Goal: Navigation & Orientation: Understand site structure

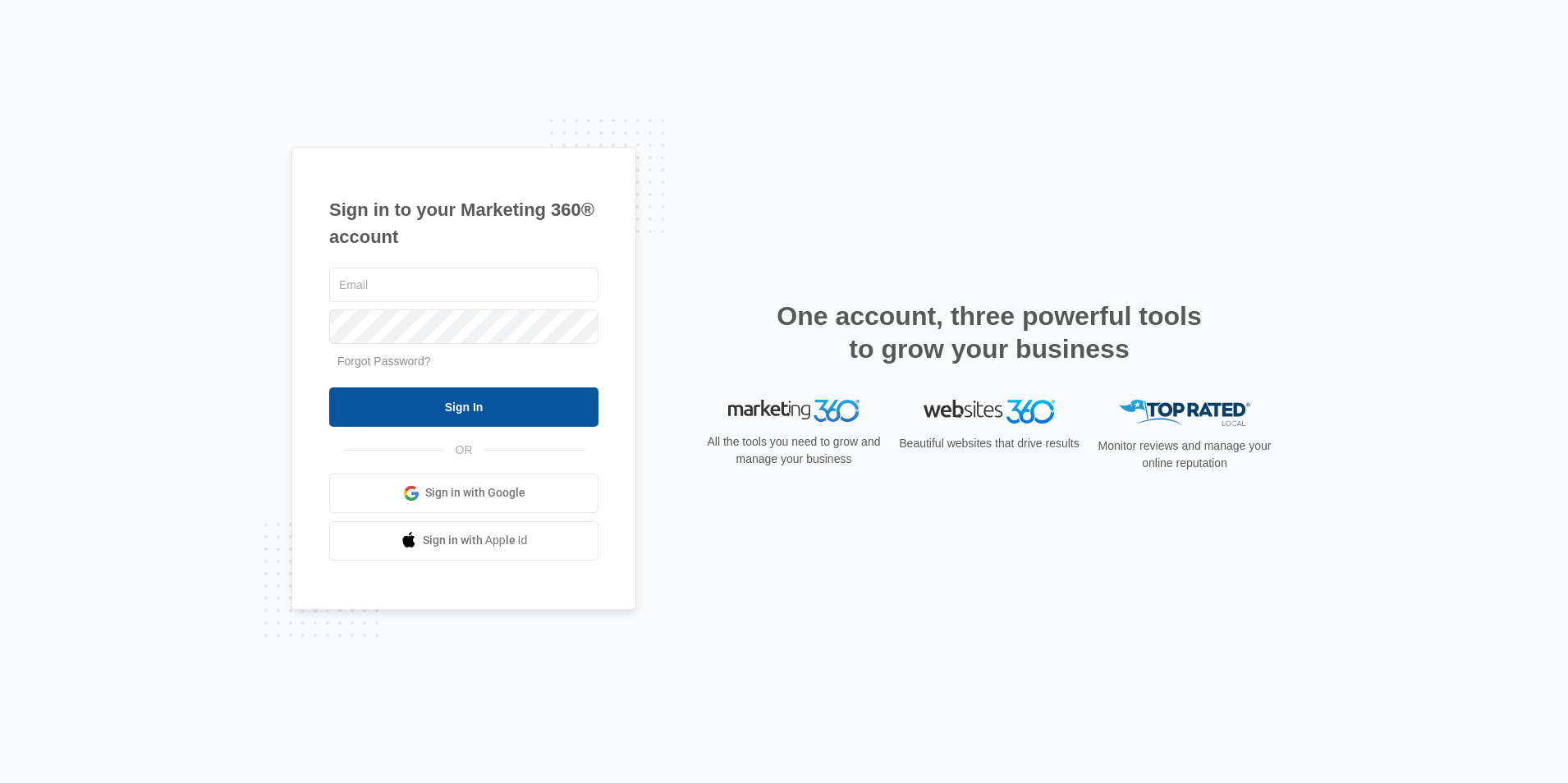
type input "[PERSON_NAME][EMAIL_ADDRESS][DOMAIN_NAME]"
click at [512, 407] on input "Sign In" at bounding box center [464, 406] width 269 height 40
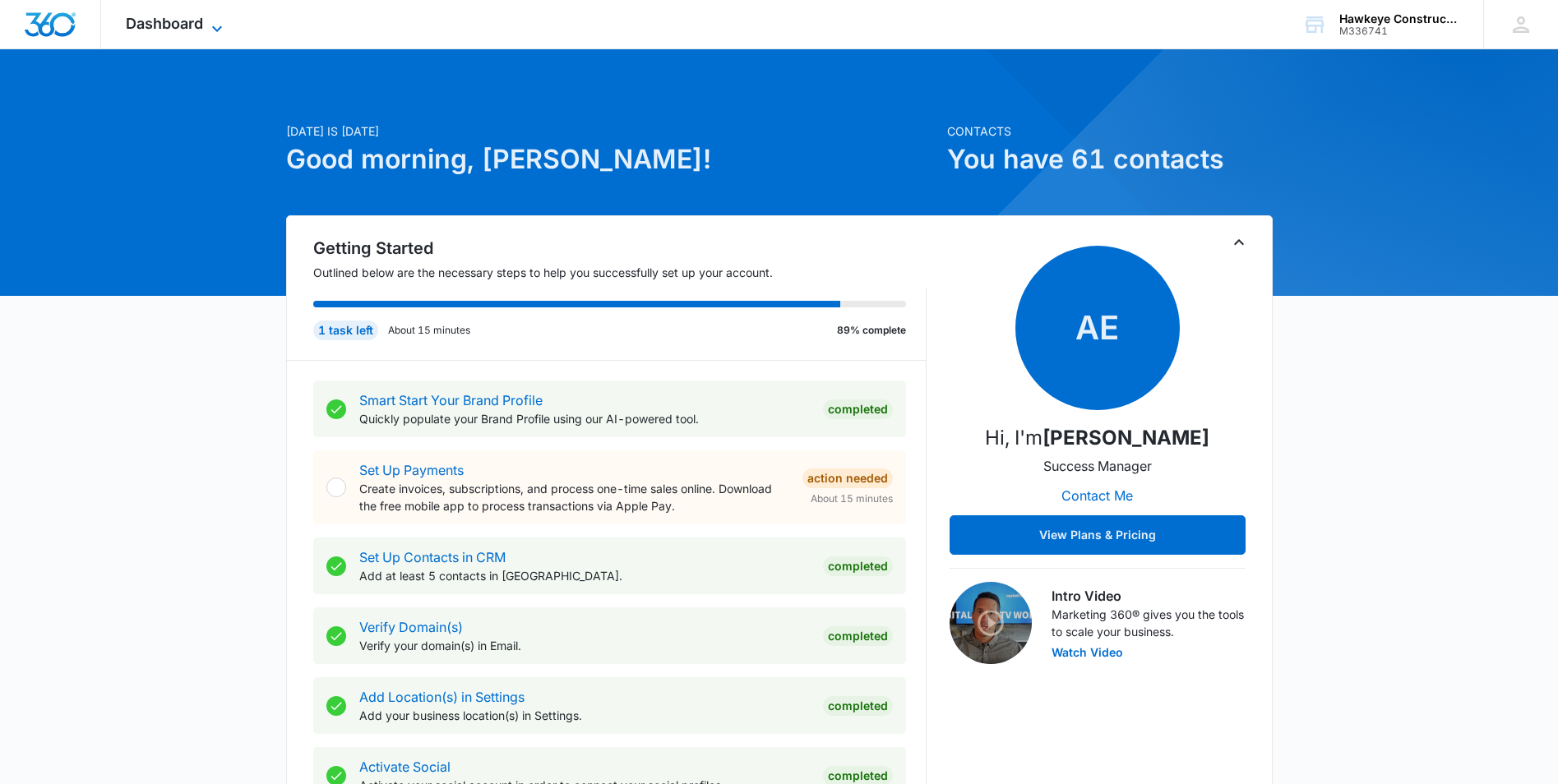
click at [213, 26] on icon at bounding box center [217, 28] width 10 height 6
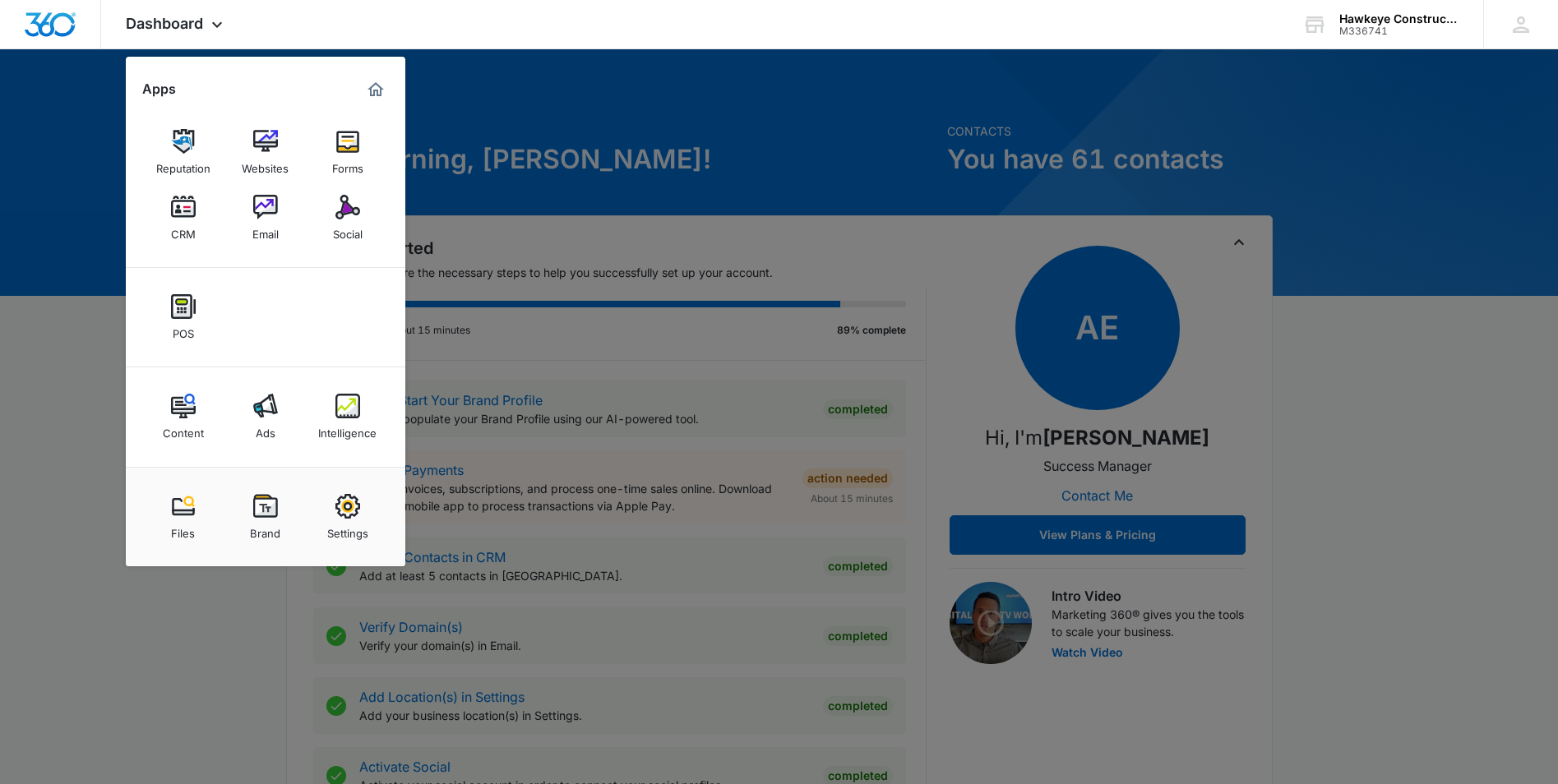
click at [192, 209] on img at bounding box center [183, 207] width 25 height 25
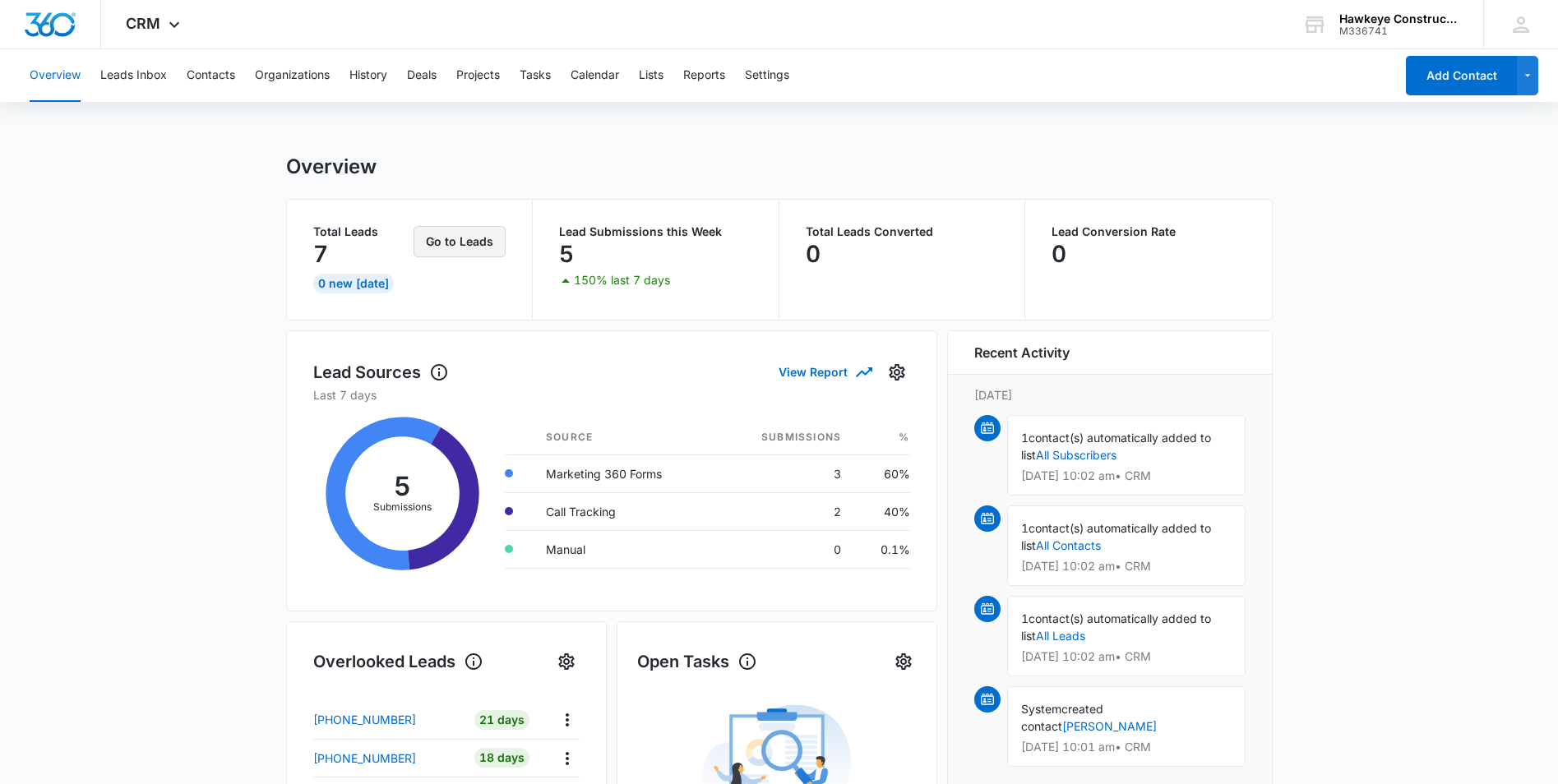
click at [462, 246] on button "Go to Leads" at bounding box center [459, 241] width 93 height 31
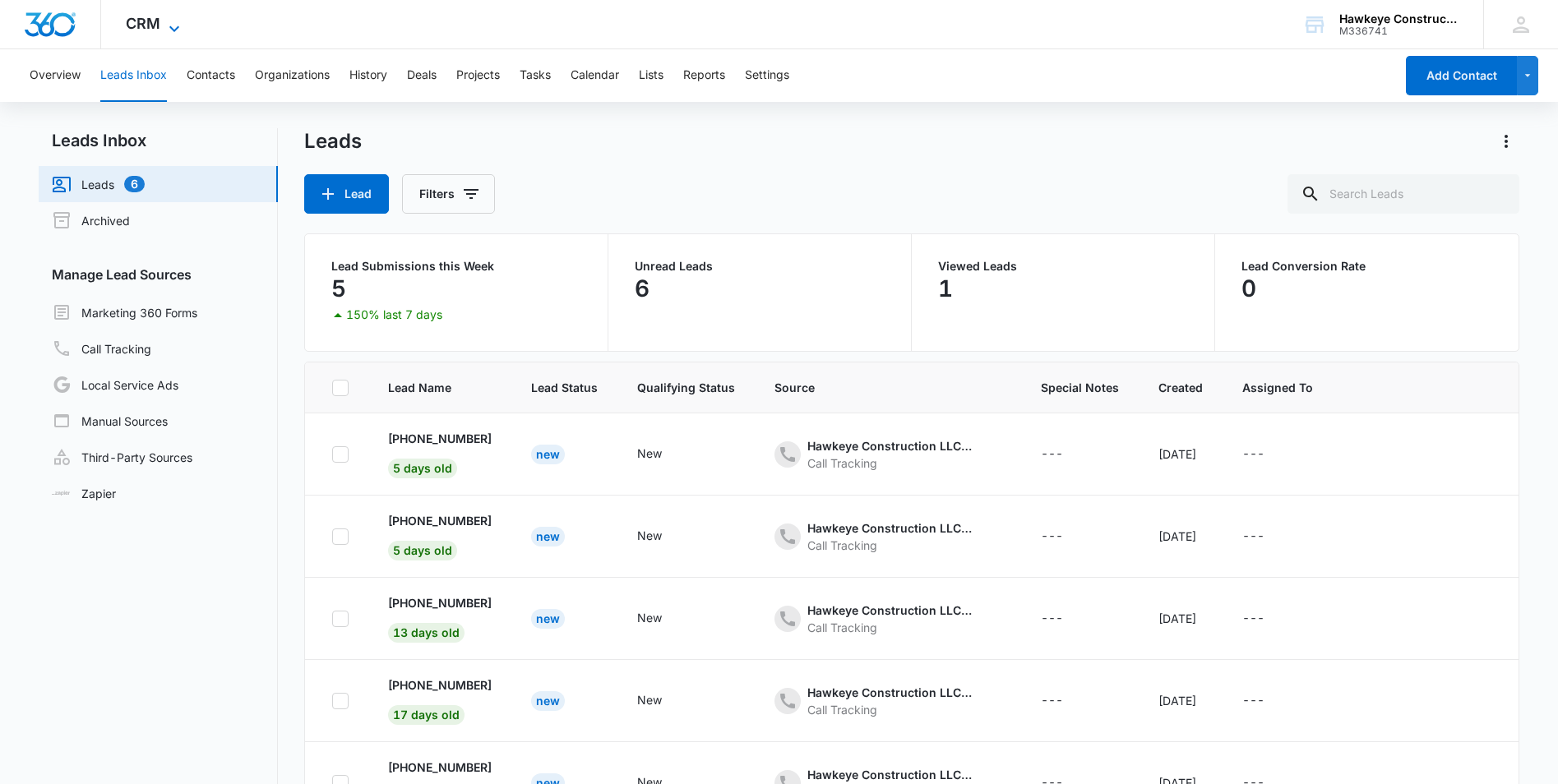
click at [179, 25] on icon at bounding box center [174, 28] width 19 height 19
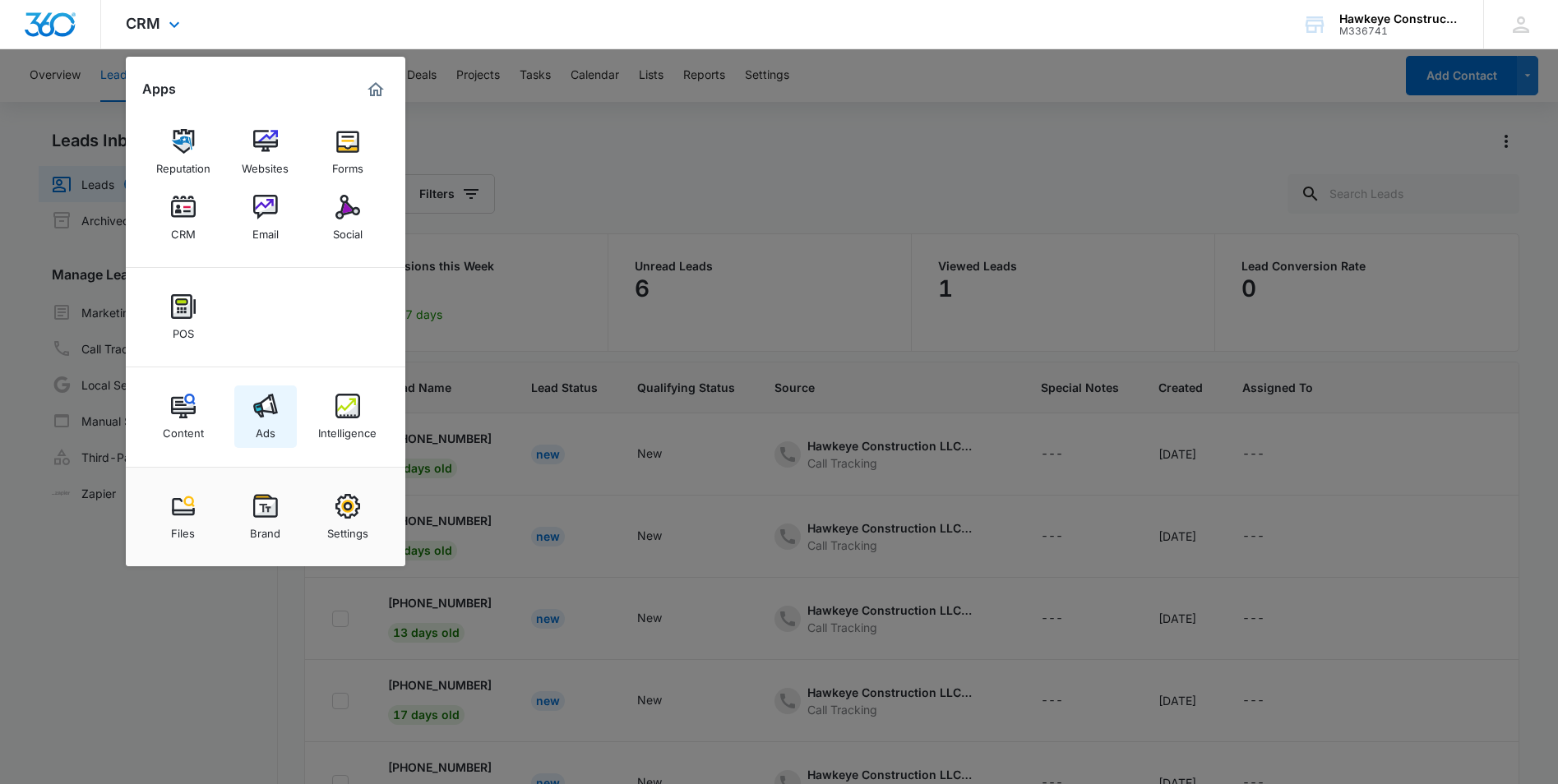
click at [271, 432] on div "Ads" at bounding box center [265, 429] width 19 height 21
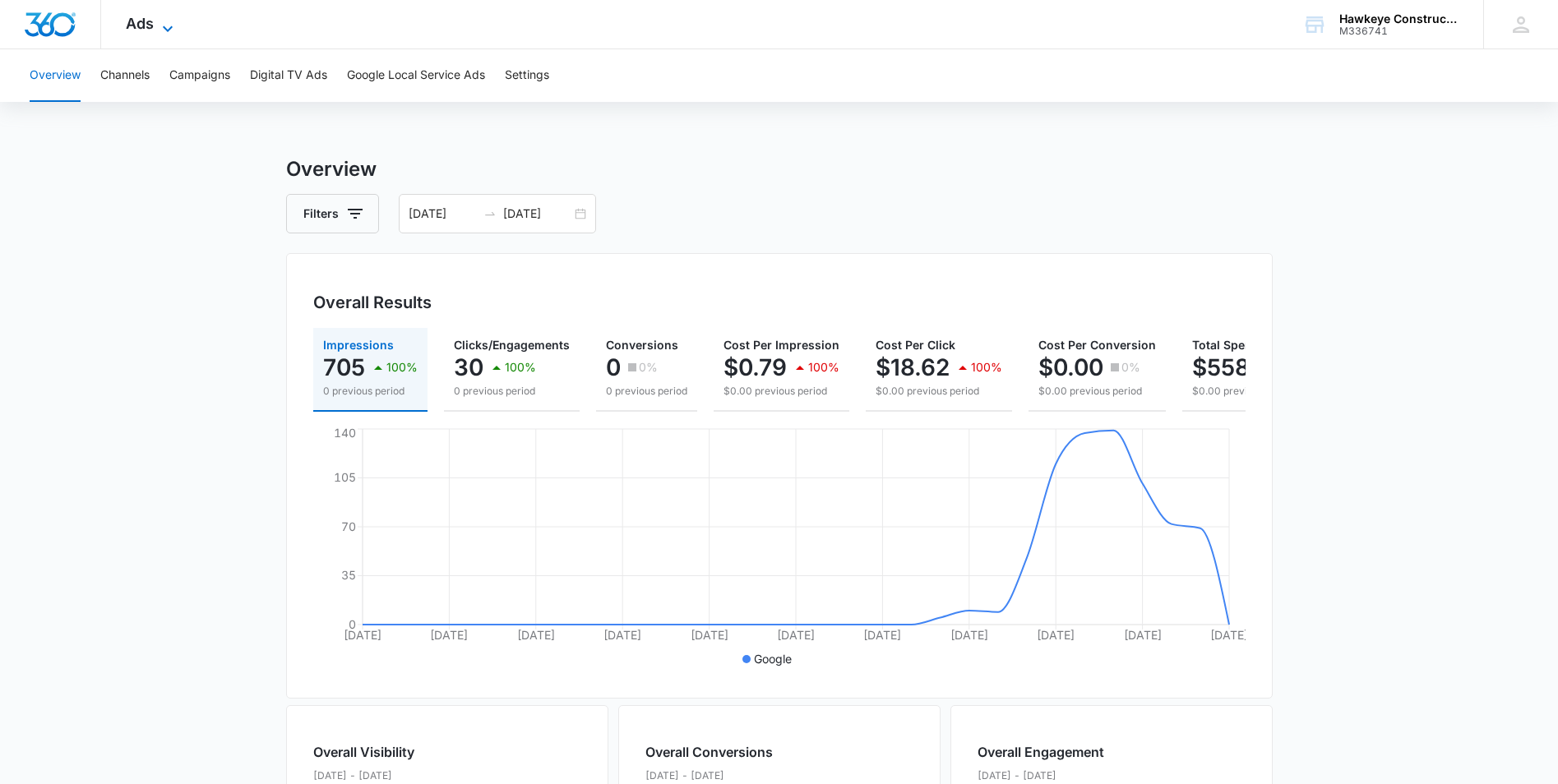
click at [167, 29] on icon at bounding box center [167, 28] width 19 height 19
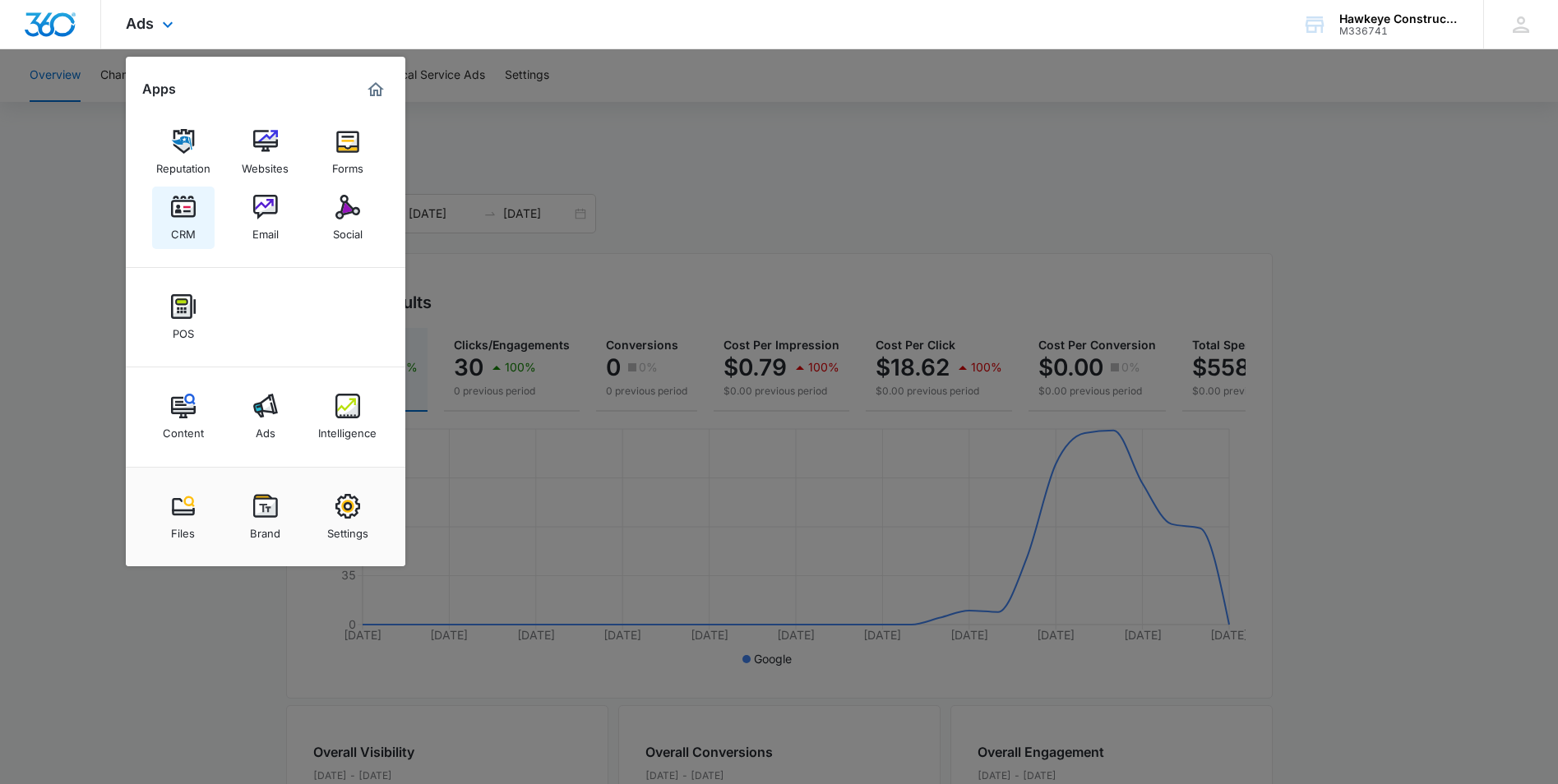
click at [195, 226] on div "CRM" at bounding box center [183, 230] width 25 height 21
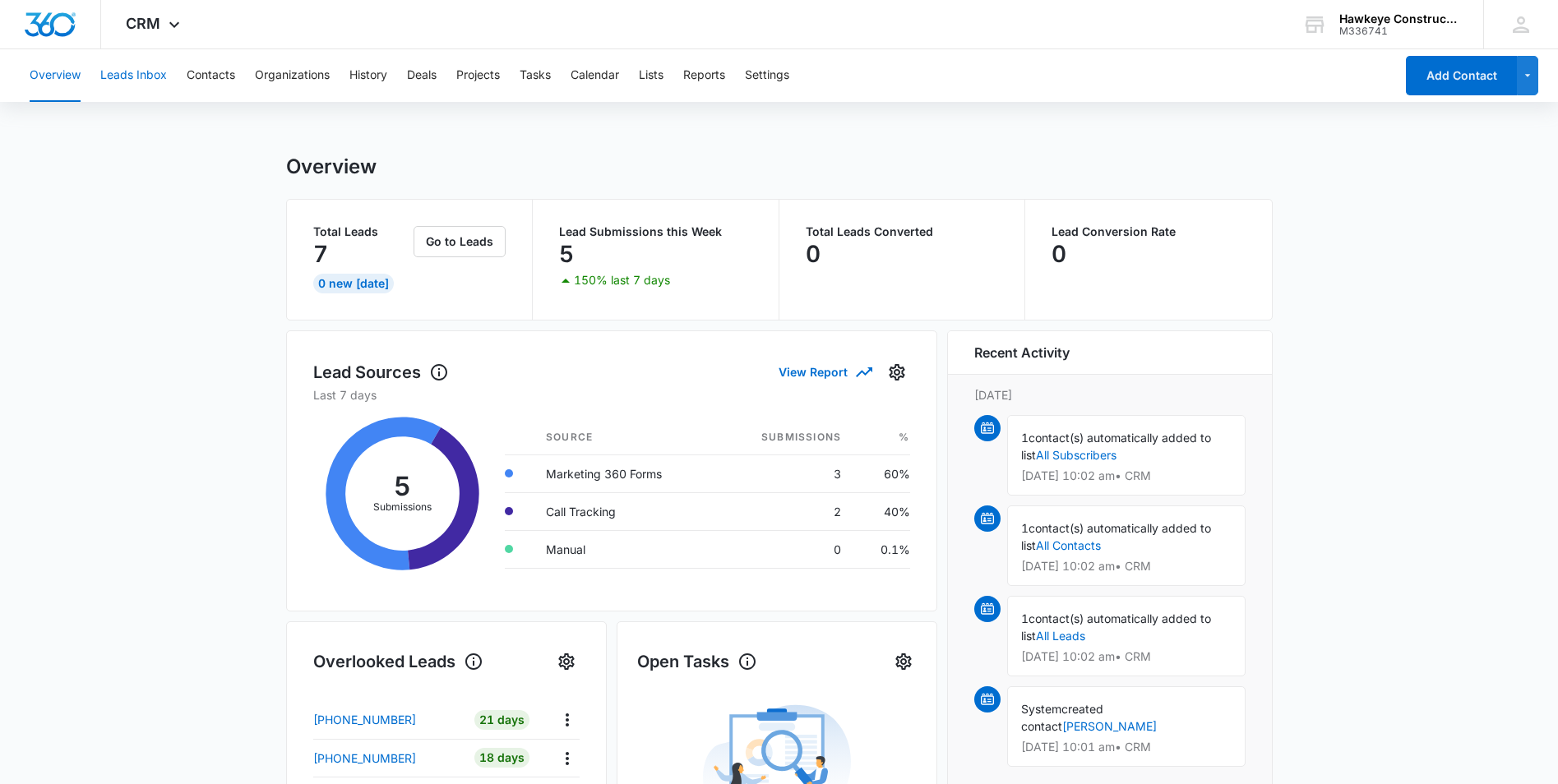
click at [155, 75] on button "Leads Inbox" at bounding box center [134, 76] width 67 height 53
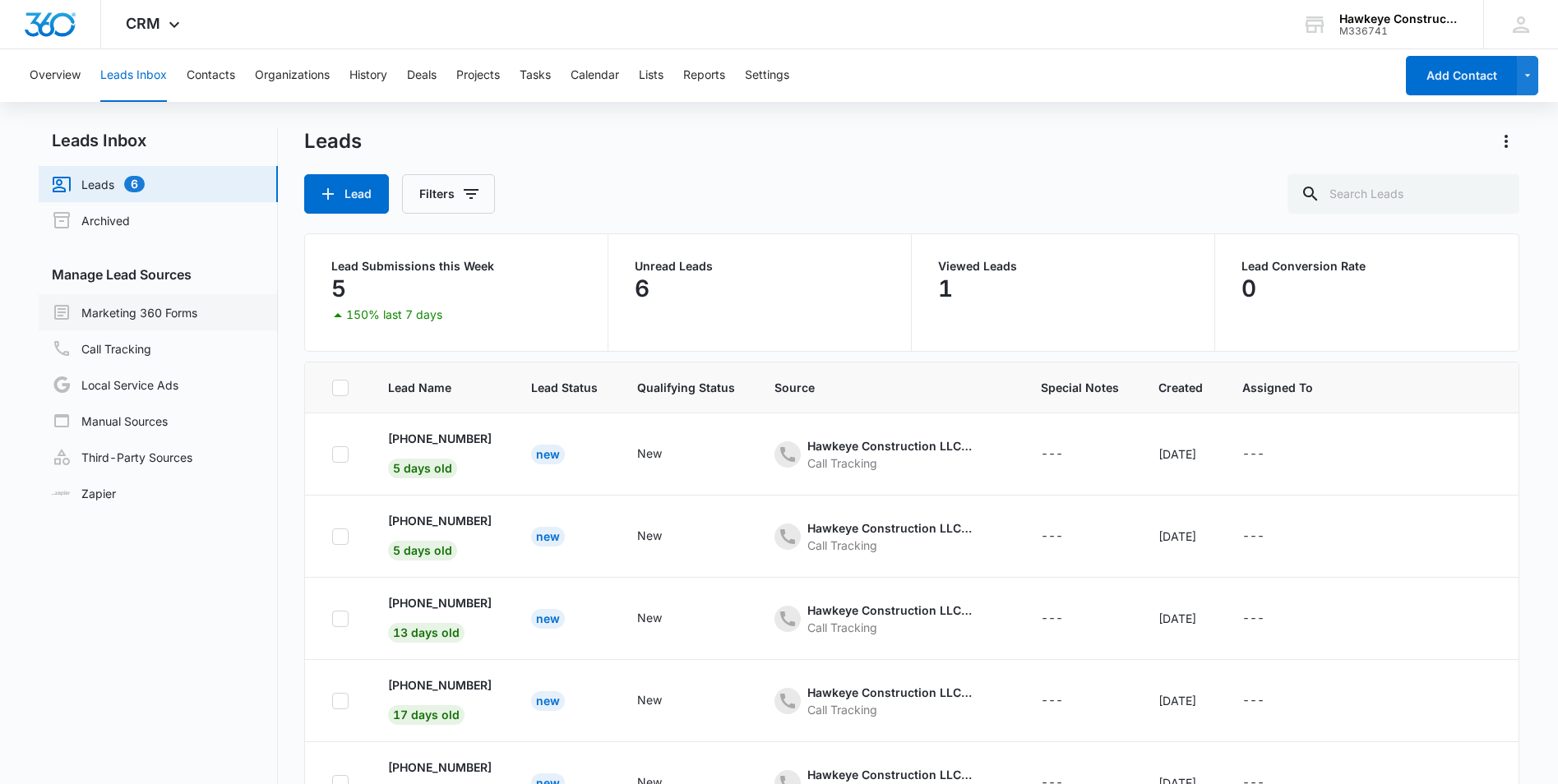
click at [168, 316] on link "Marketing 360 Forms" at bounding box center [124, 312] width 145 height 19
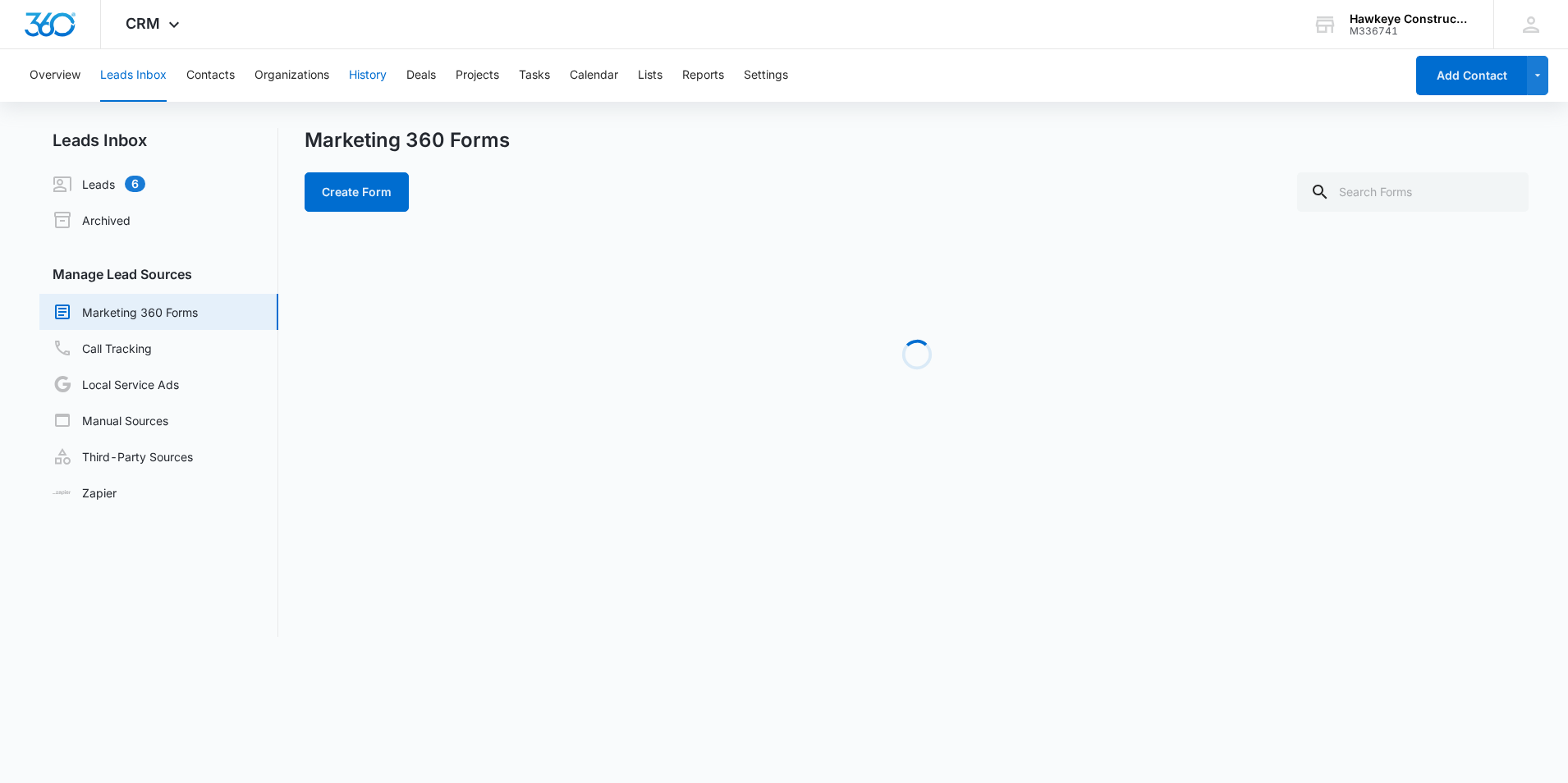
click at [370, 77] on button "History" at bounding box center [368, 76] width 38 height 53
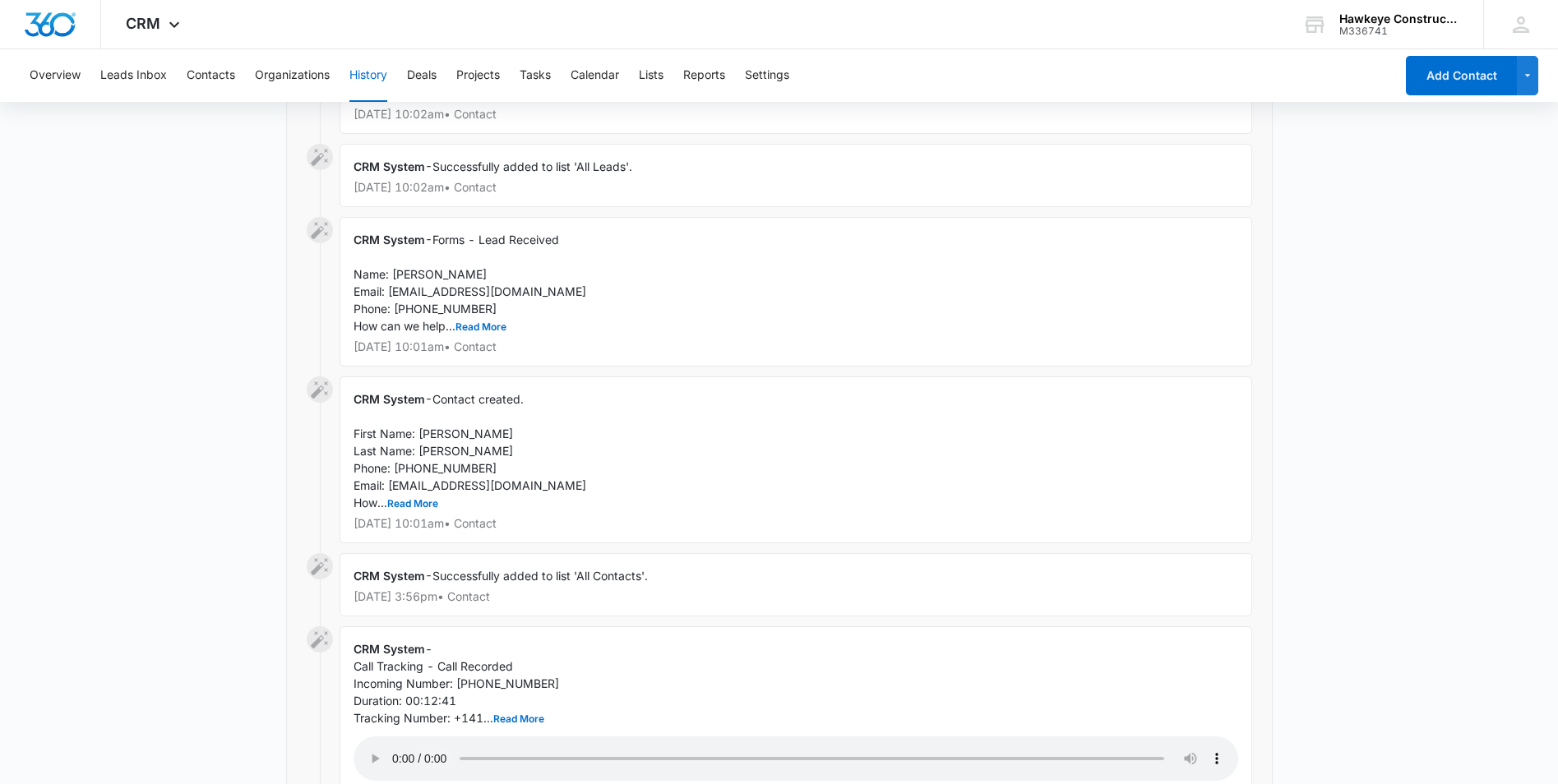
scroll to position [329, 0]
click at [479, 323] on button "Read More" at bounding box center [481, 328] width 51 height 10
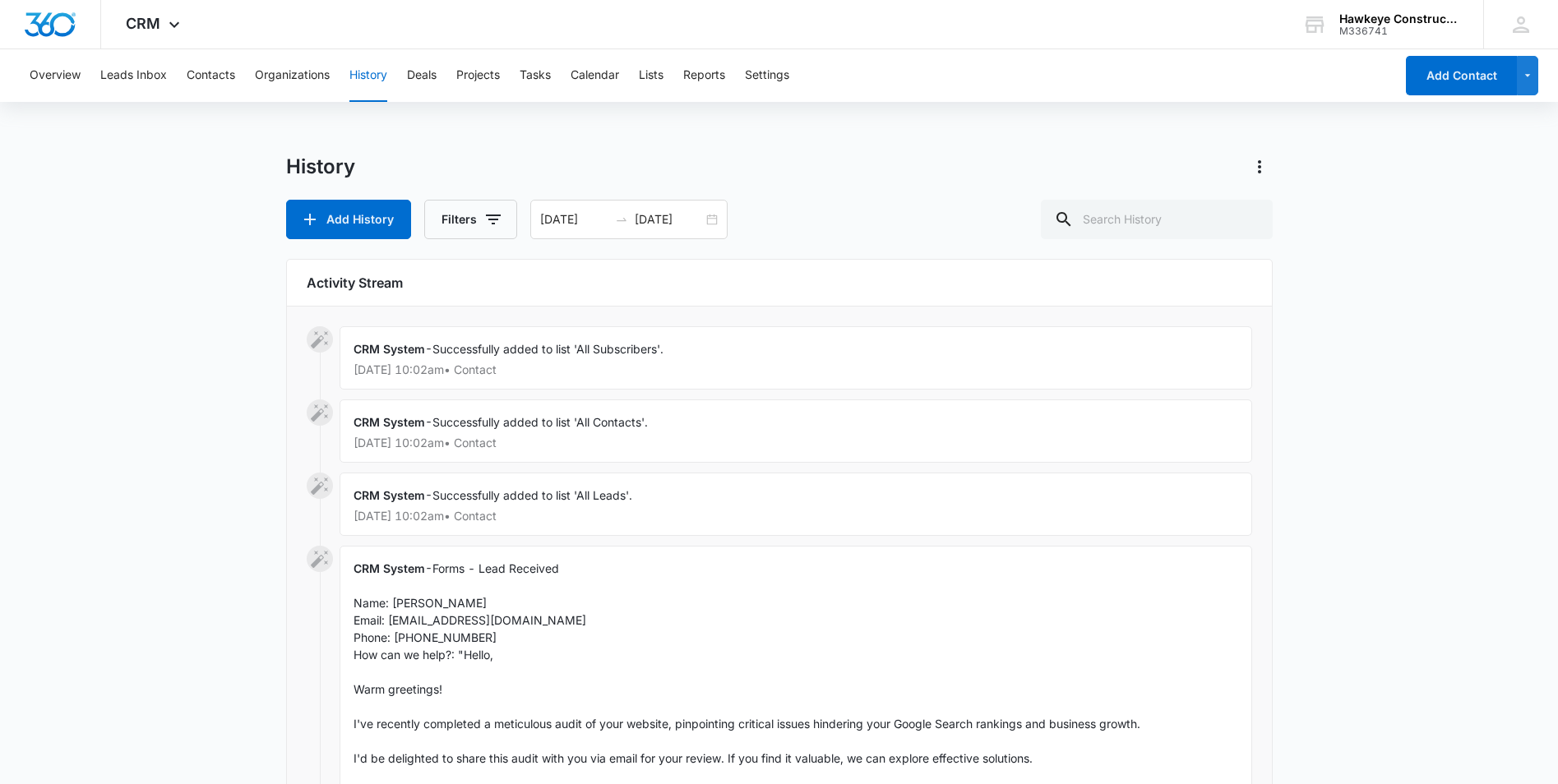
scroll to position [0, 0]
click at [71, 71] on button "Overview" at bounding box center [56, 76] width 51 height 53
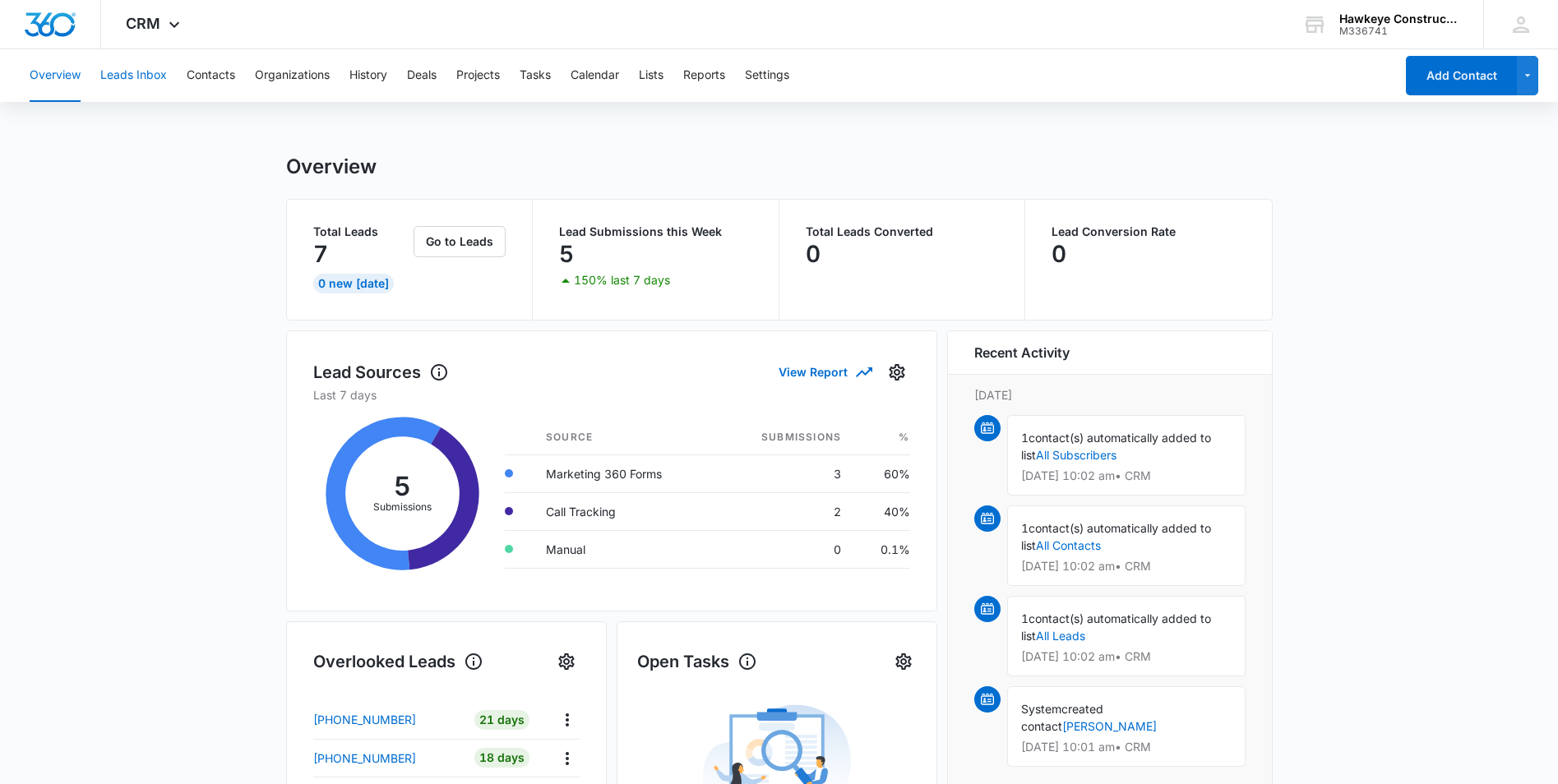
click at [142, 70] on button "Leads Inbox" at bounding box center [134, 76] width 67 height 53
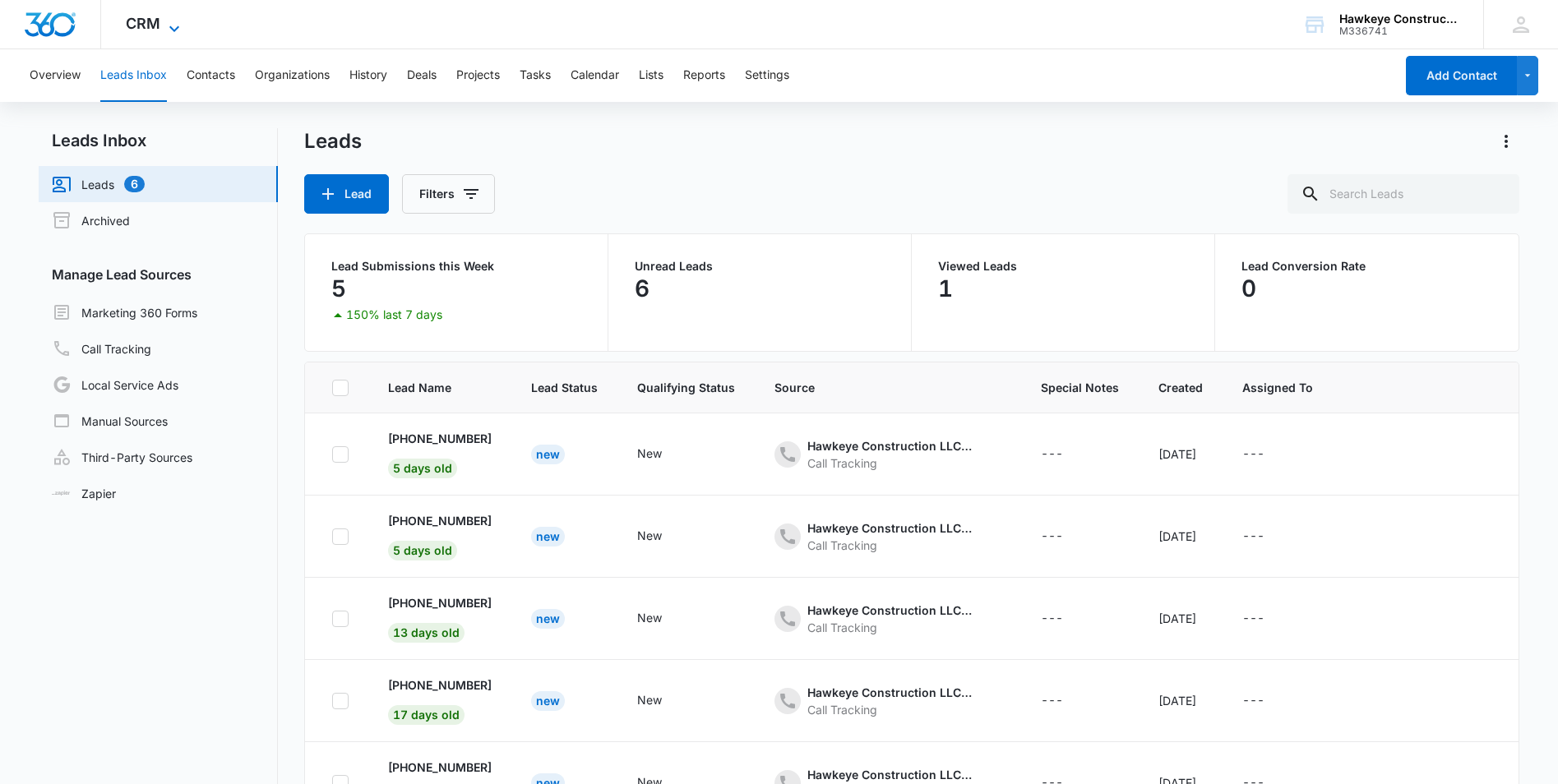
click at [175, 18] on icon at bounding box center [174, 28] width 19 height 19
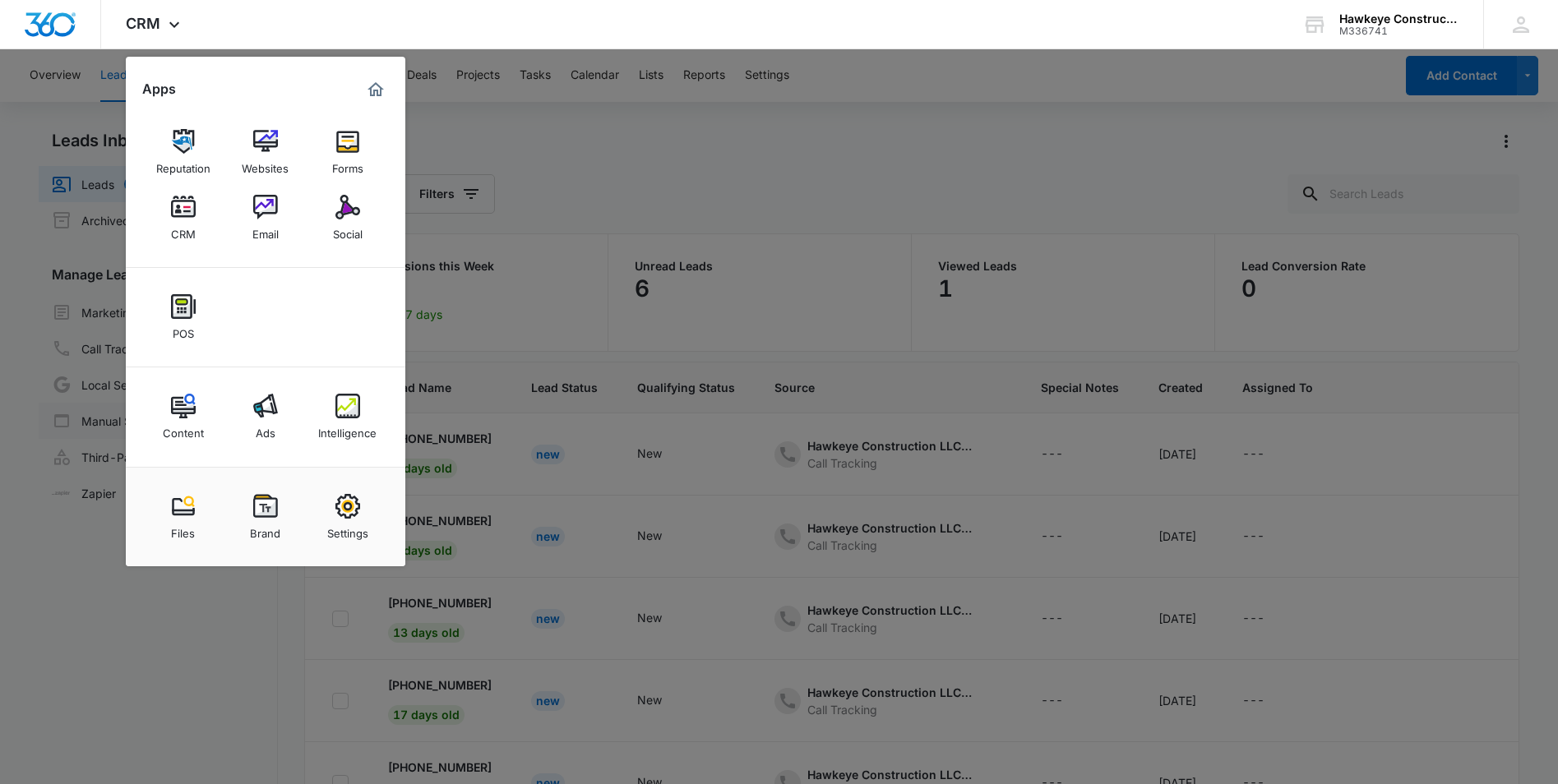
click at [273, 440] on link "Ads" at bounding box center [265, 417] width 63 height 63
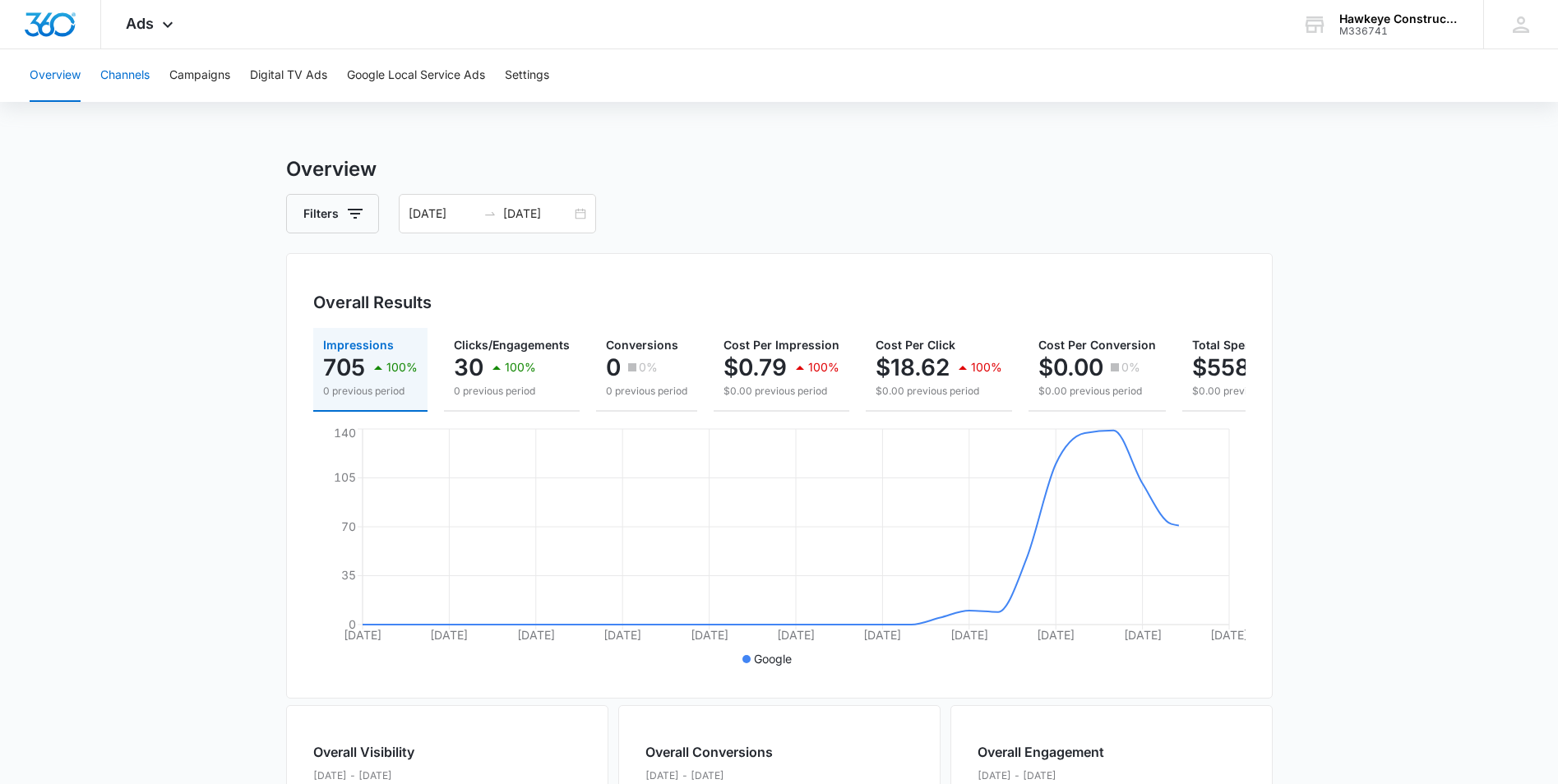
click at [110, 81] on button "Channels" at bounding box center [125, 76] width 49 height 53
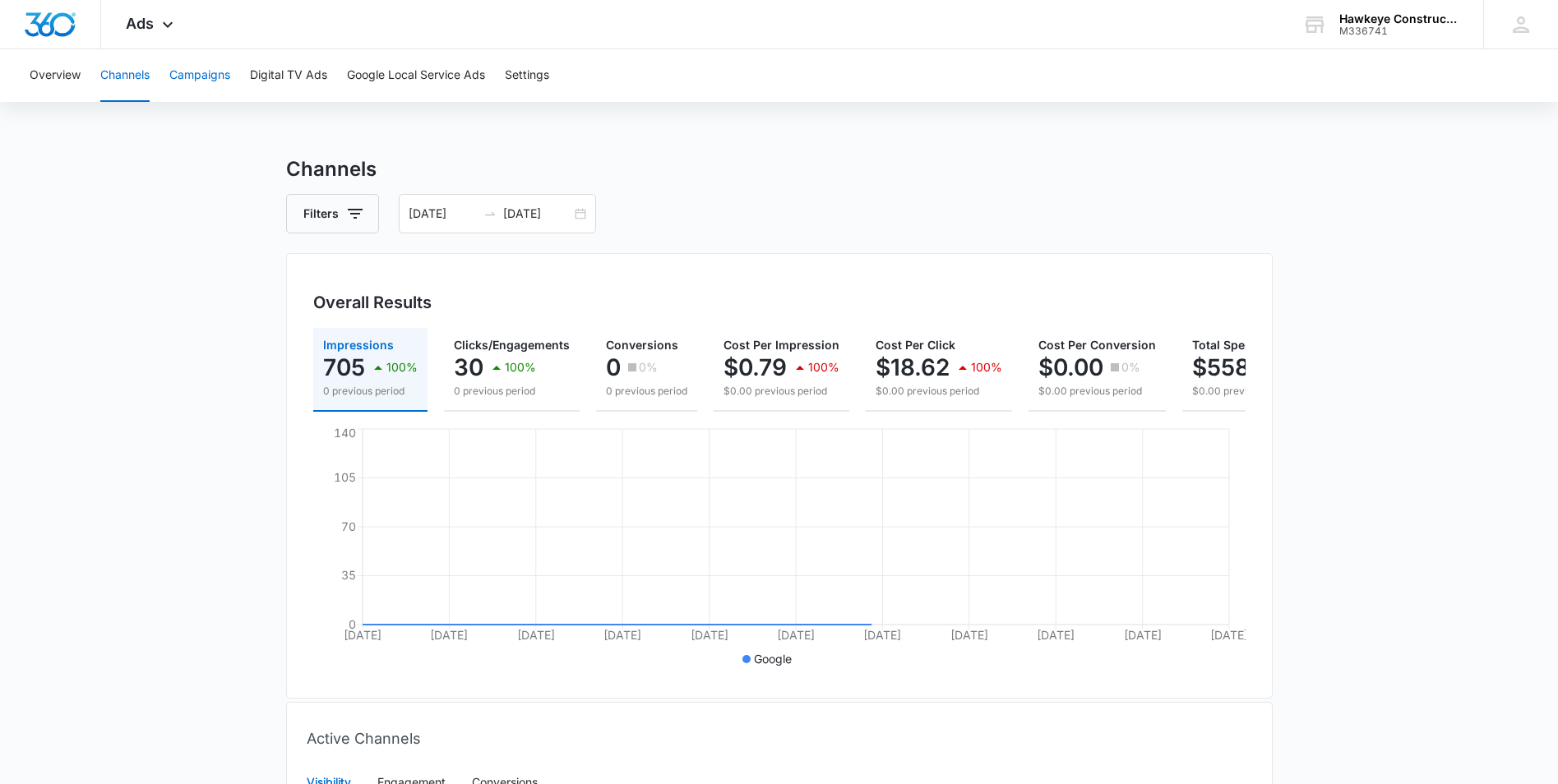
click at [191, 82] on button "Campaigns" at bounding box center [199, 76] width 61 height 53
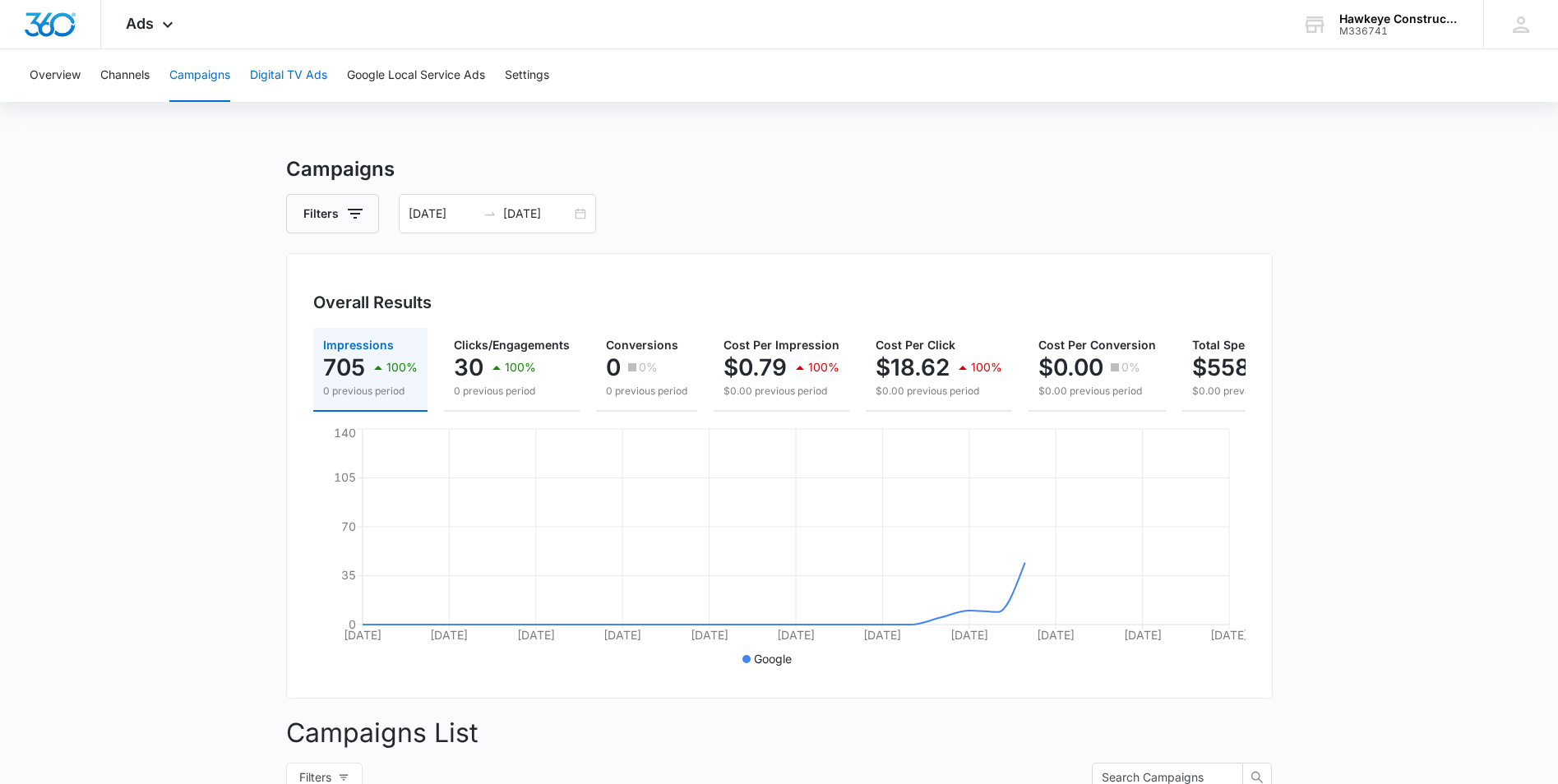
click at [283, 78] on button "Digital TV Ads" at bounding box center [289, 76] width 78 height 53
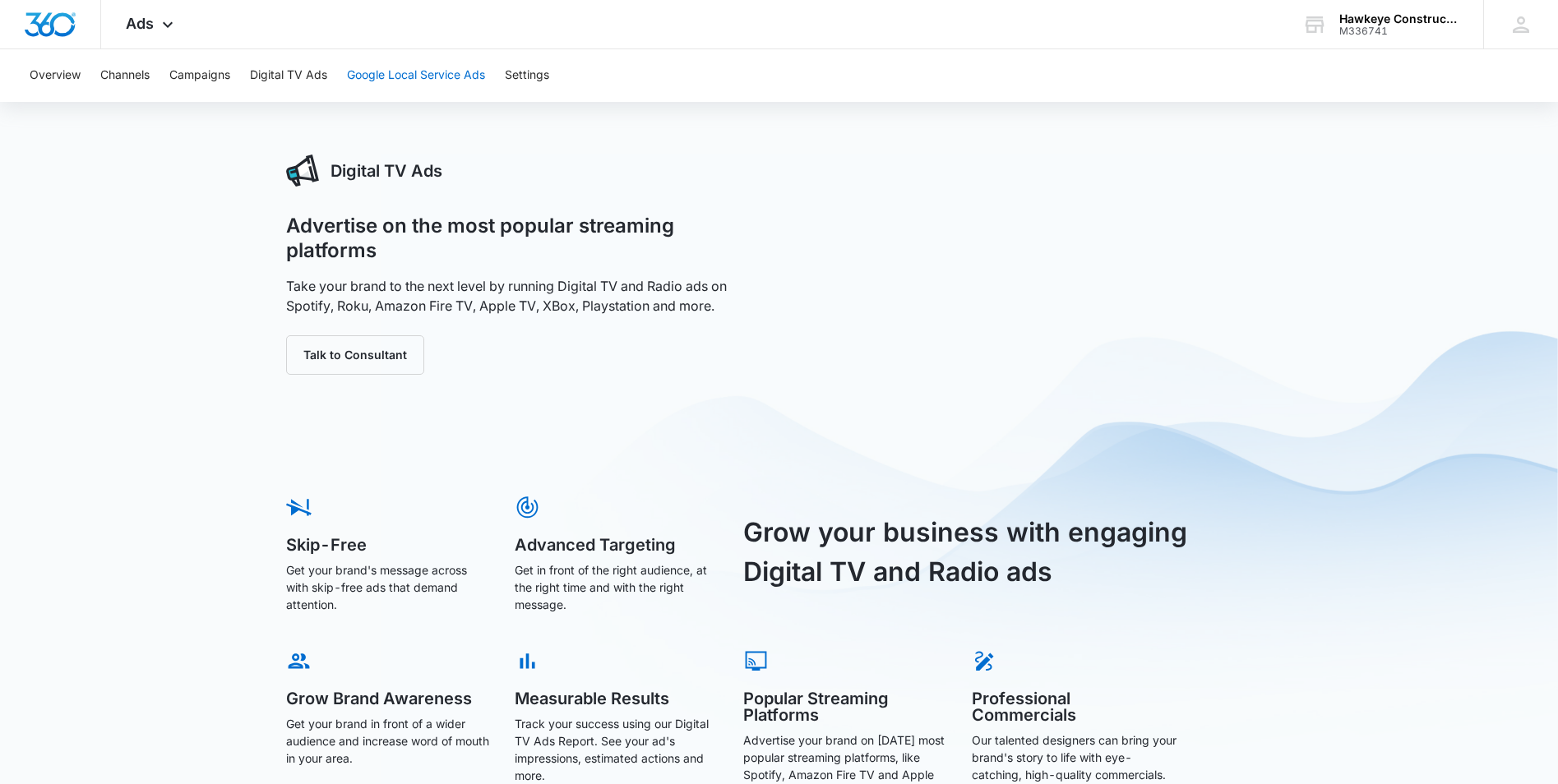
click at [392, 69] on button "Google Local Service Ads" at bounding box center [416, 76] width 138 height 53
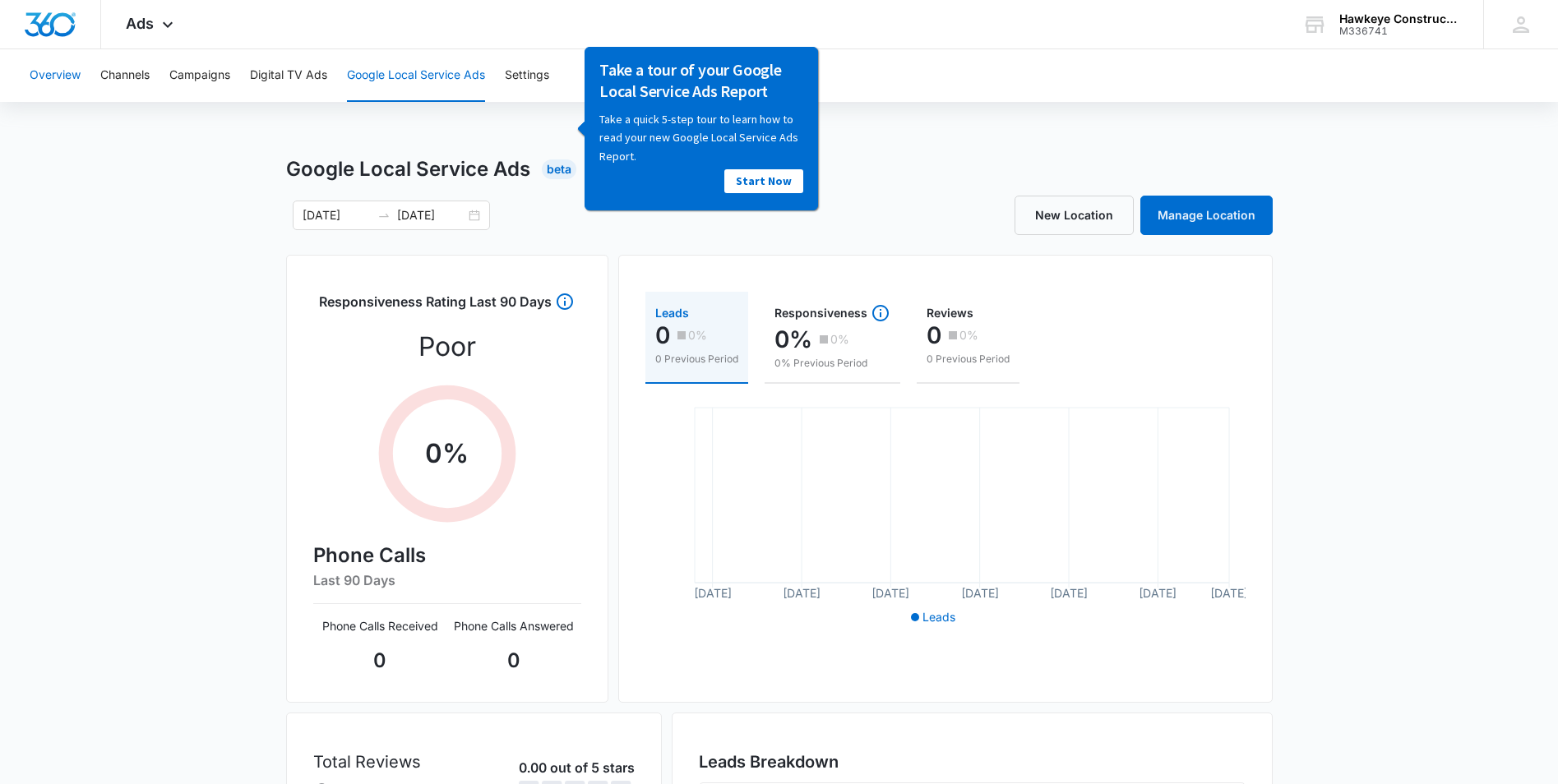
click at [78, 75] on button "Overview" at bounding box center [56, 76] width 51 height 53
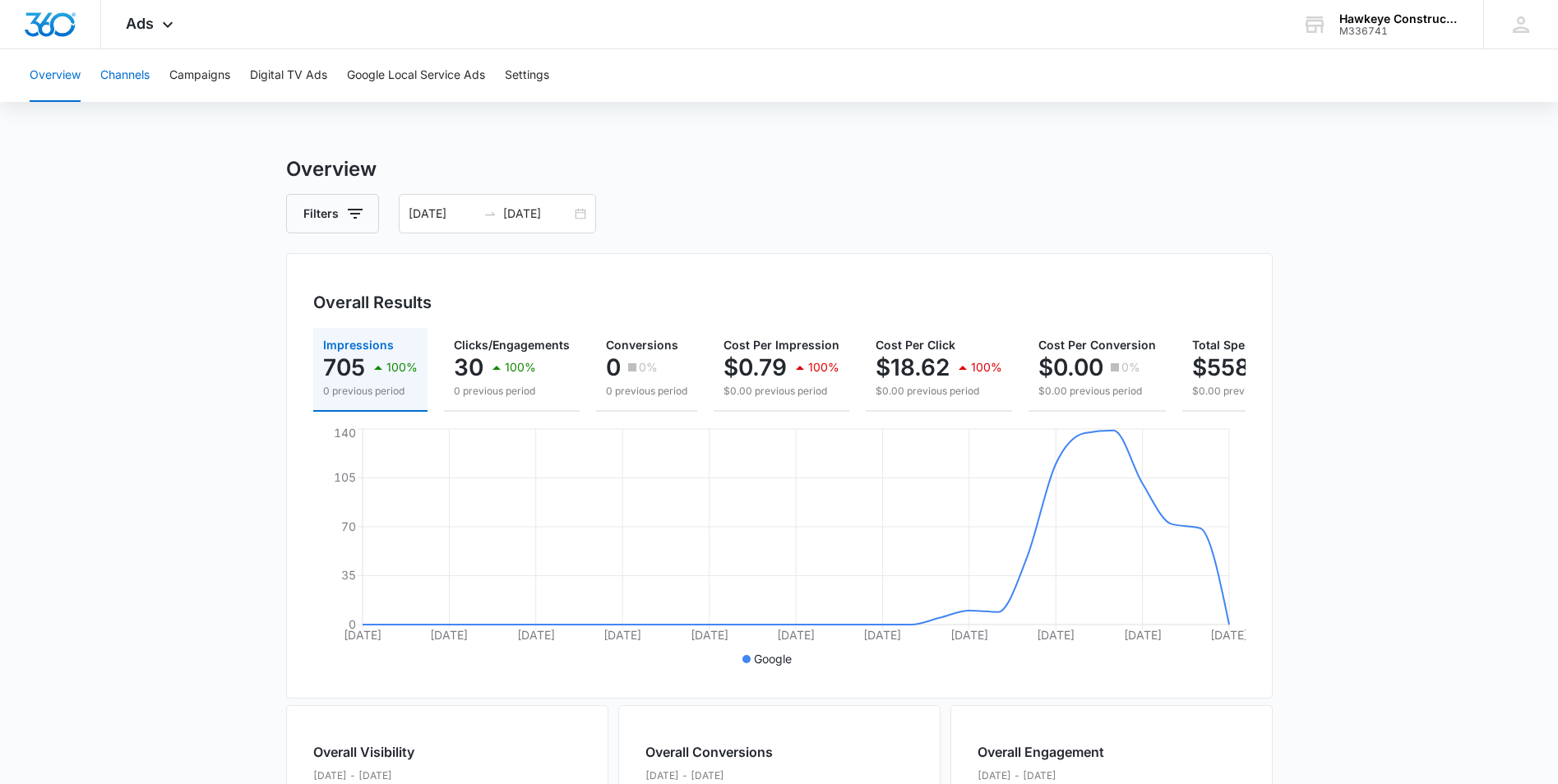
click at [133, 77] on button "Channels" at bounding box center [125, 76] width 49 height 53
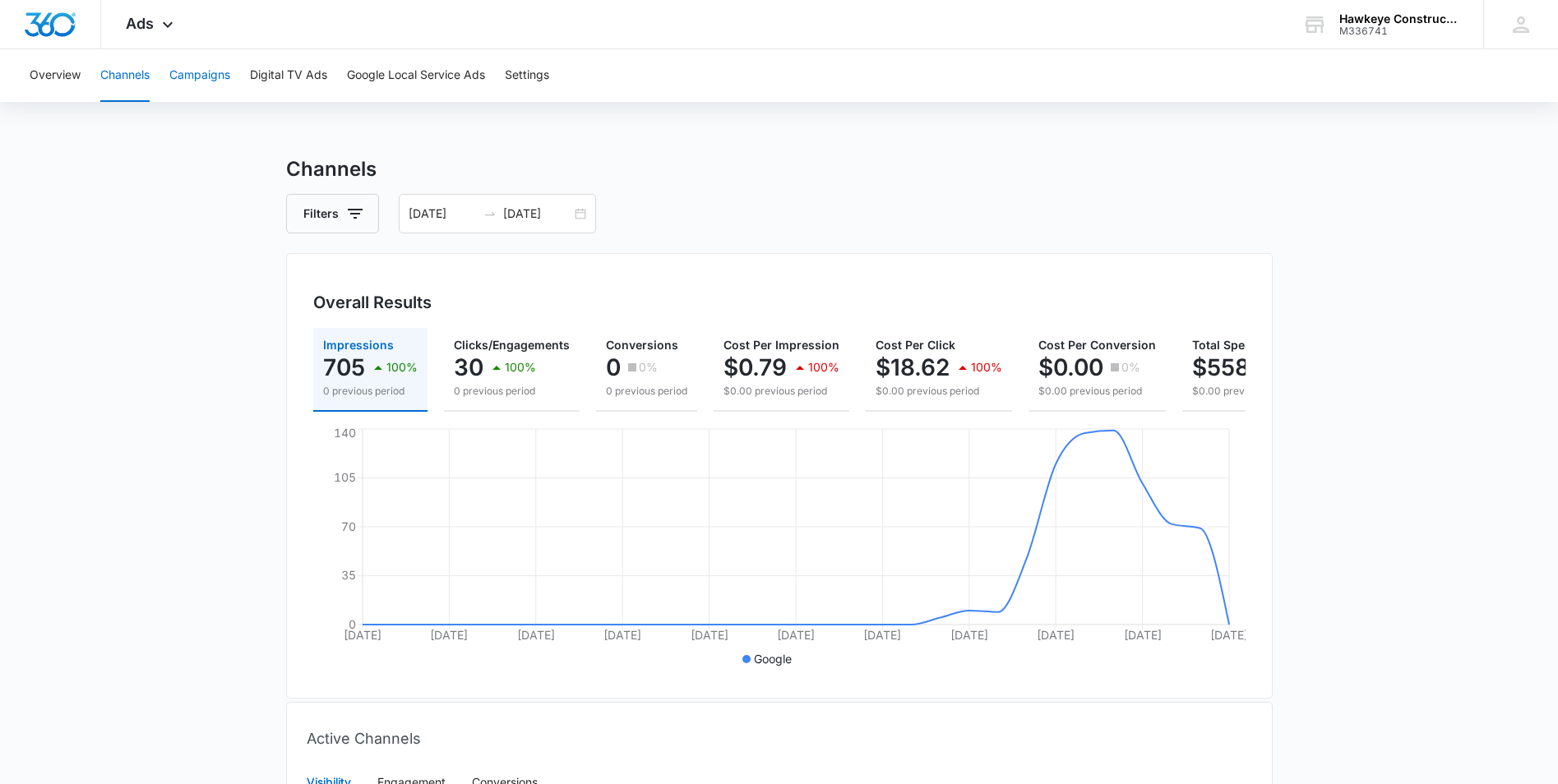
click at [197, 88] on button "Campaigns" at bounding box center [199, 76] width 61 height 53
click at [300, 83] on button "Digital TV Ads" at bounding box center [289, 76] width 78 height 53
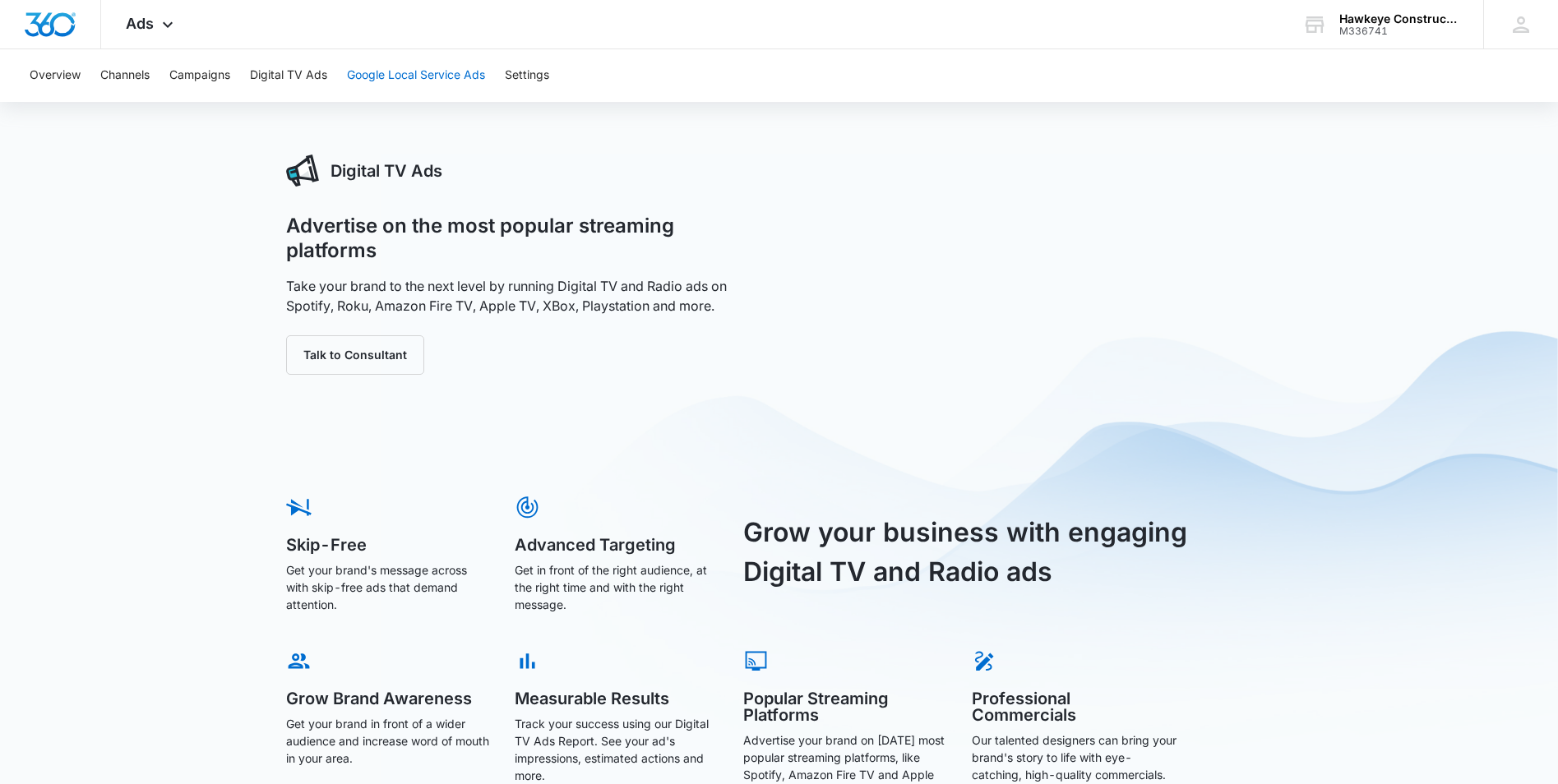
click at [418, 80] on button "Google Local Service Ads" at bounding box center [416, 76] width 138 height 53
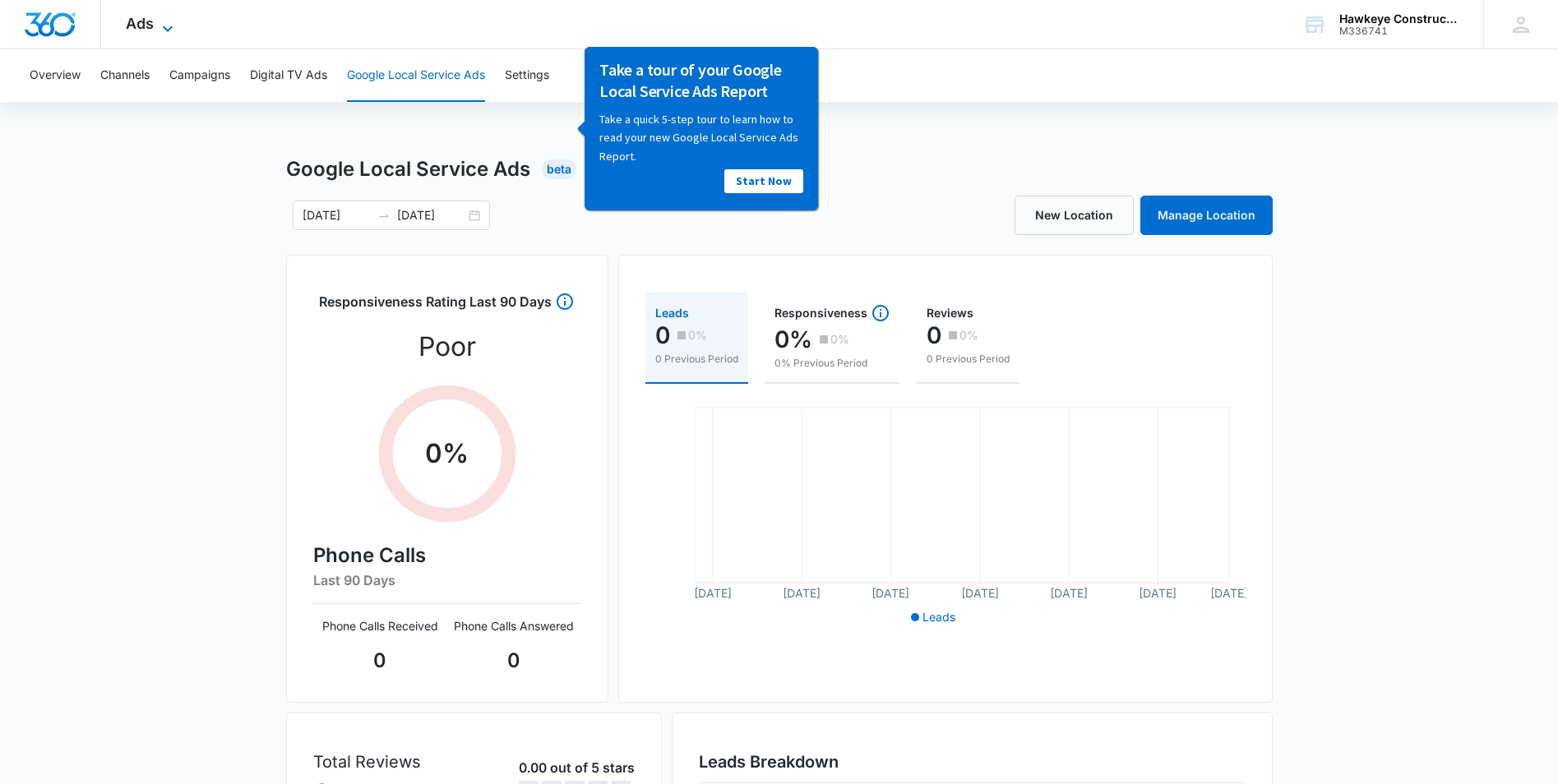
click at [153, 24] on span "Ads" at bounding box center [140, 24] width 28 height 18
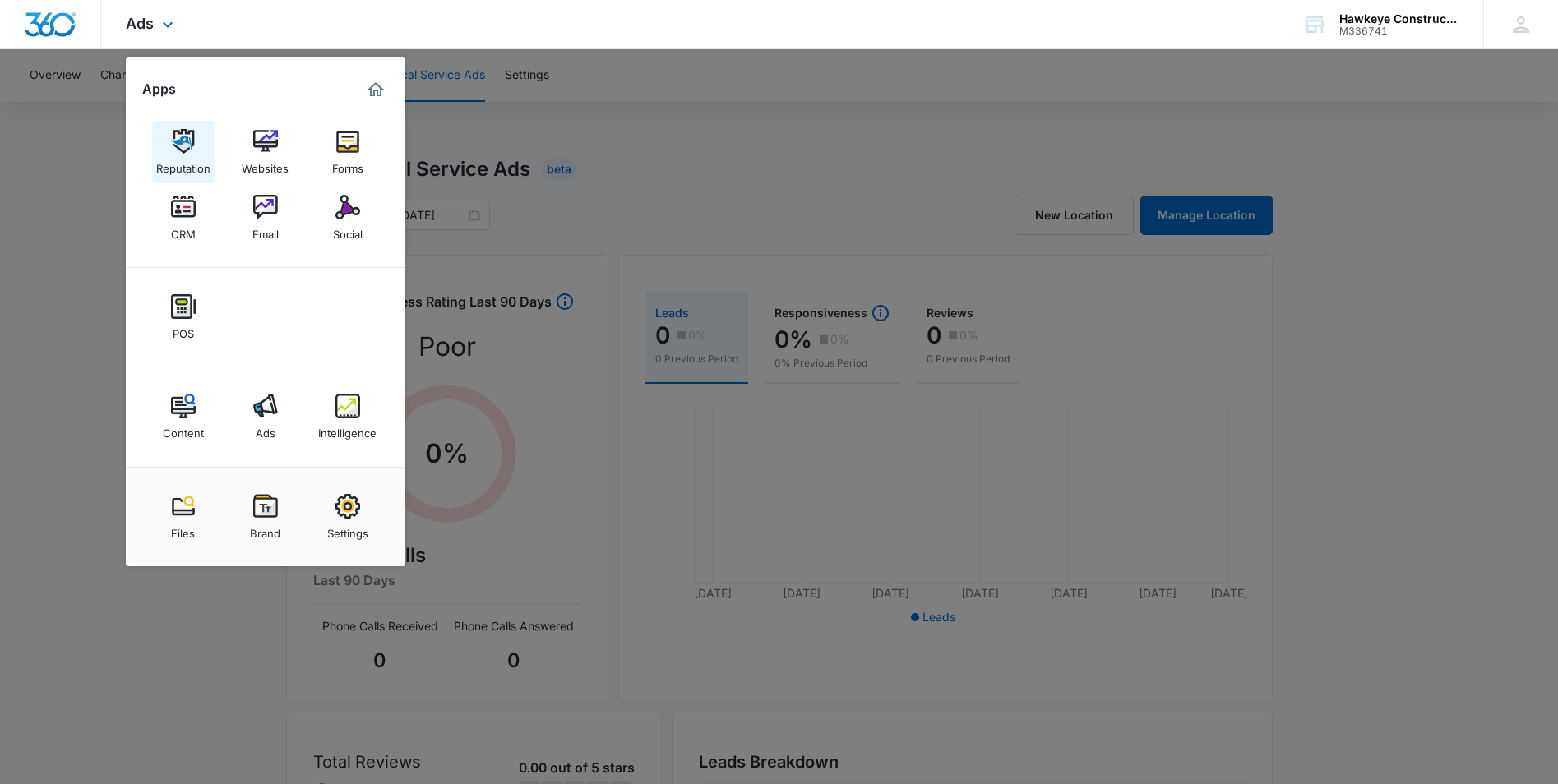
click at [185, 143] on img at bounding box center [183, 142] width 25 height 25
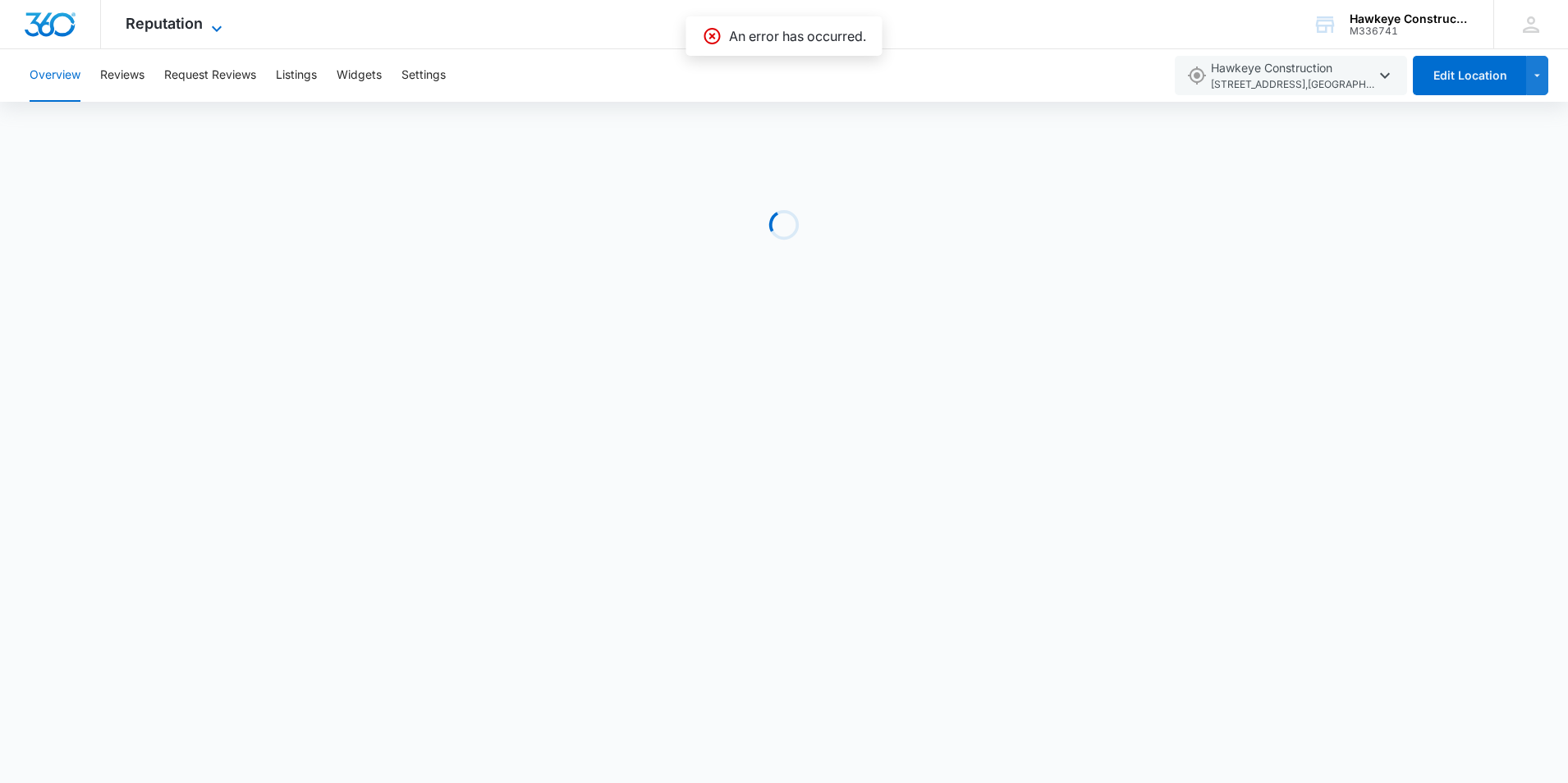
click at [220, 24] on icon at bounding box center [216, 28] width 19 height 19
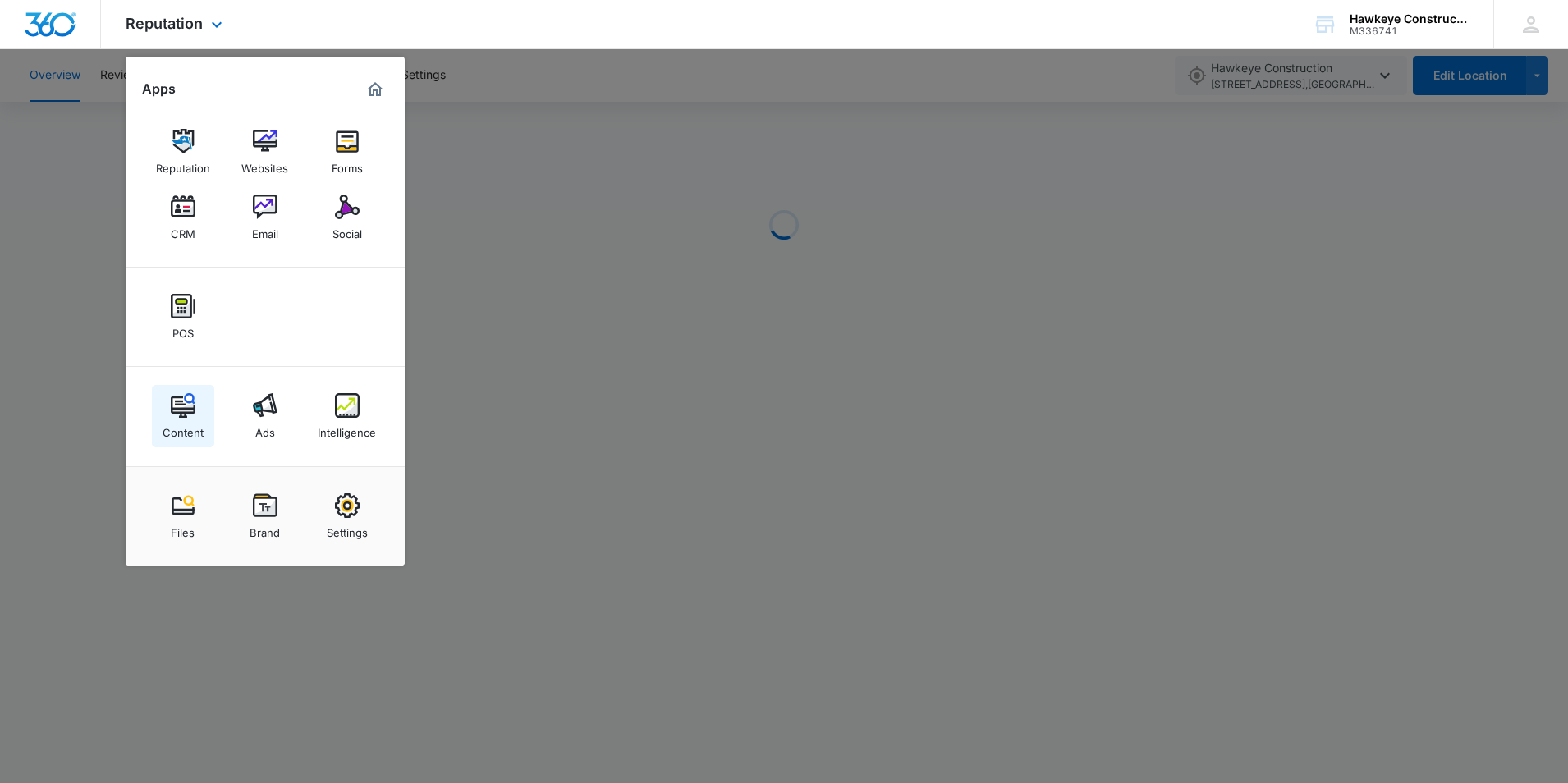
click at [191, 422] on div "Content" at bounding box center [183, 428] width 41 height 21
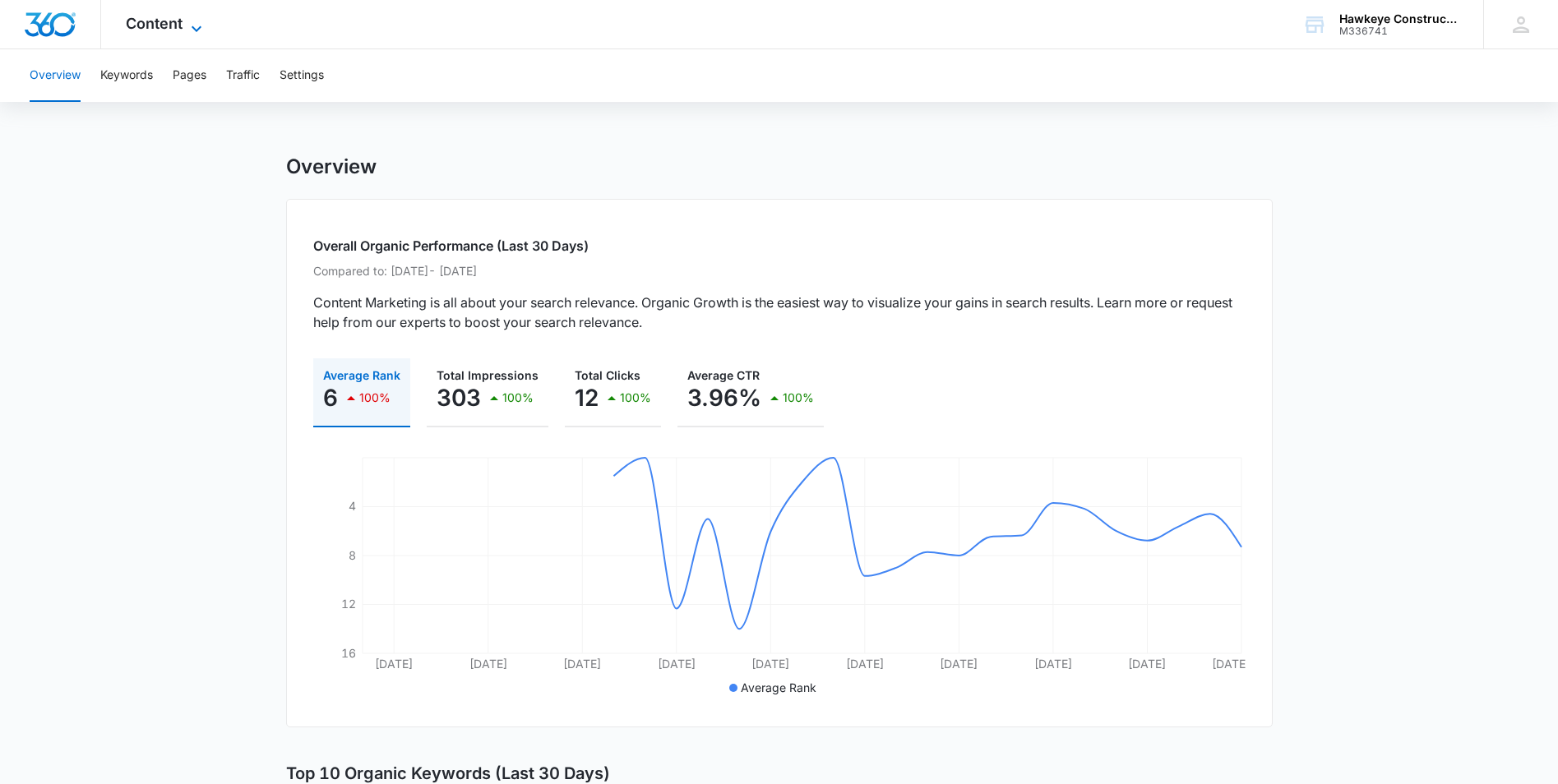
click at [189, 26] on icon at bounding box center [197, 28] width 19 height 19
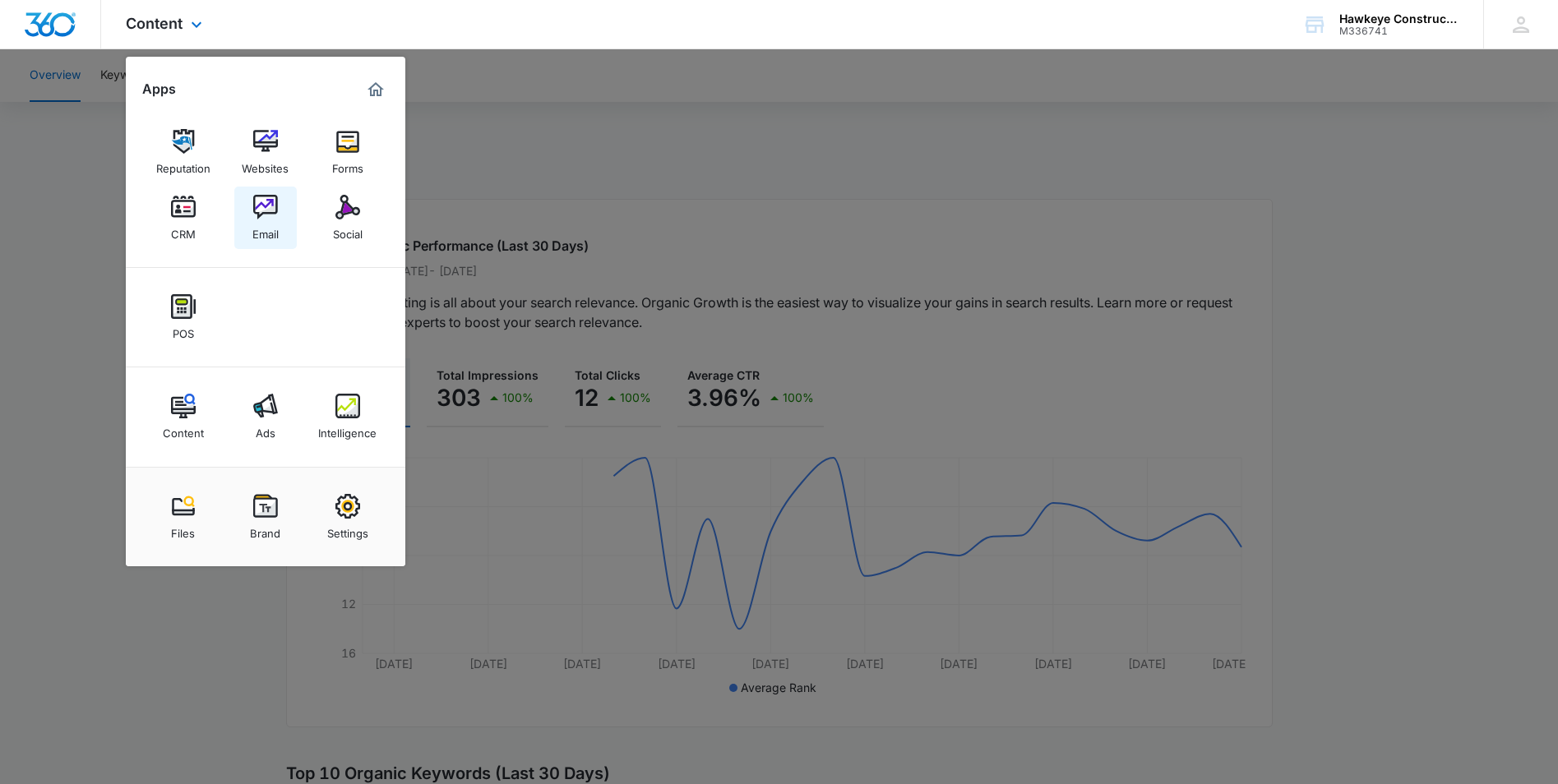
click at [271, 213] on img at bounding box center [265, 207] width 25 height 25
